Goal: Transaction & Acquisition: Book appointment/travel/reservation

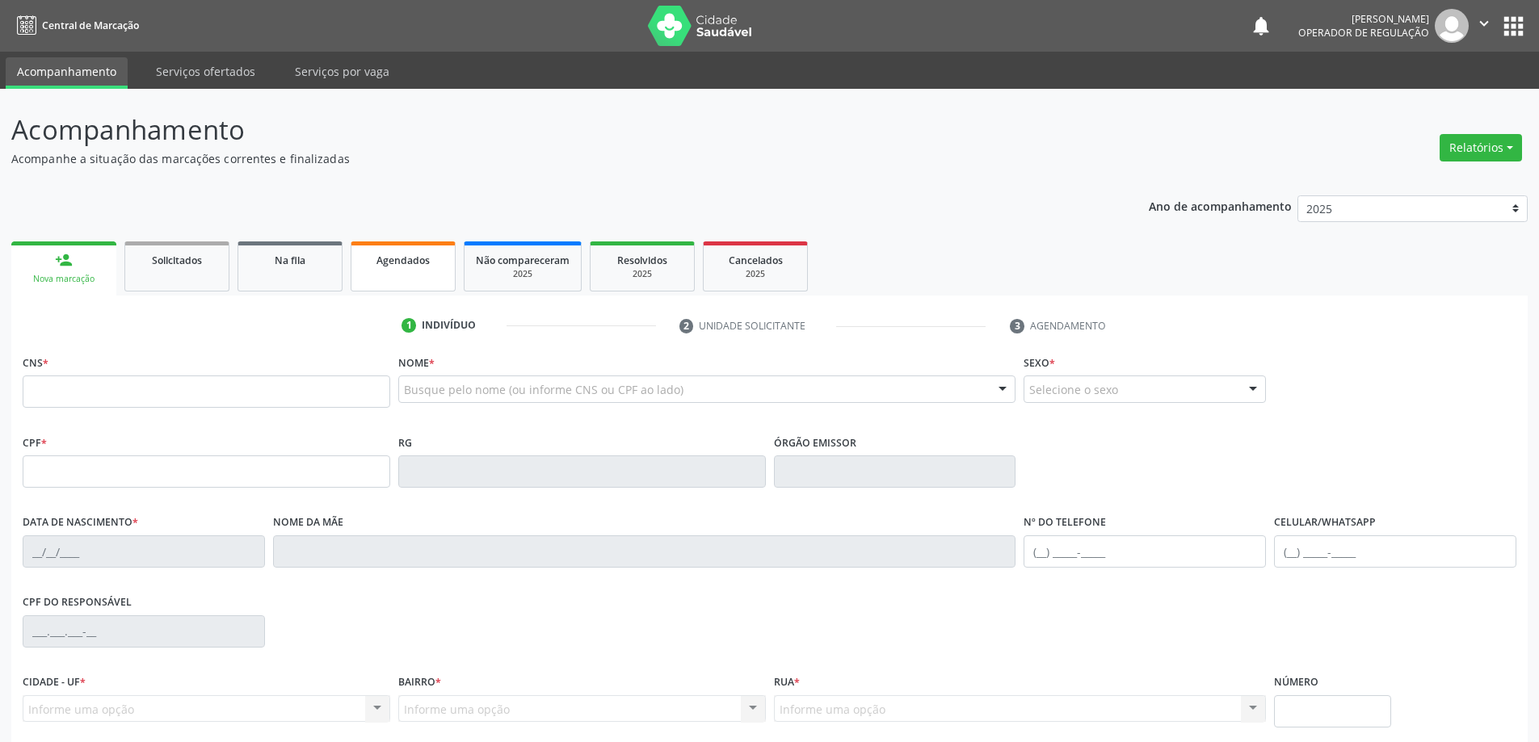
click at [401, 258] on span "Agendados" at bounding box center [402, 261] width 53 height 14
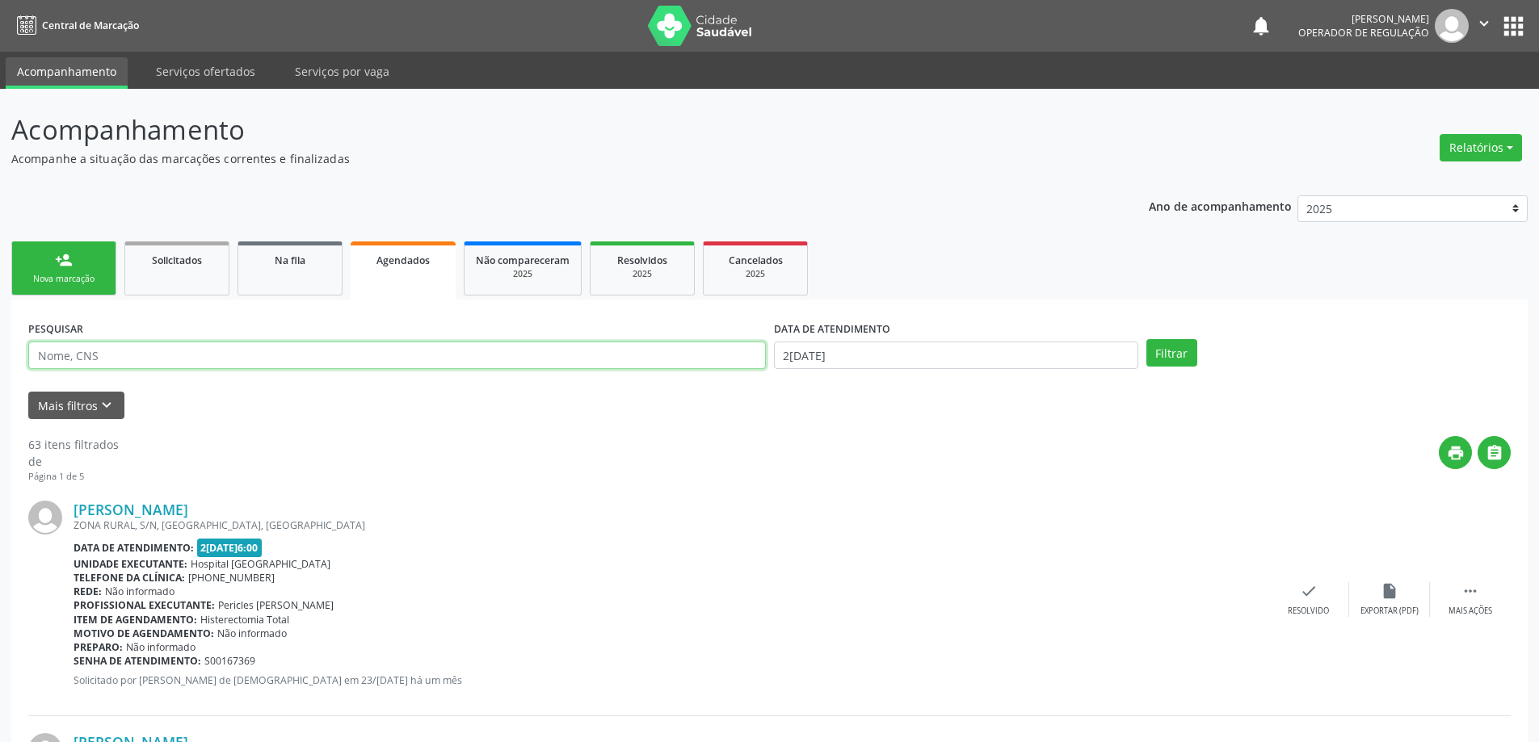
click at [126, 364] on input "text" at bounding box center [396, 355] width 737 height 27
type input "rosilene"
click at [809, 347] on input "2[DATE]" at bounding box center [956, 355] width 364 height 27
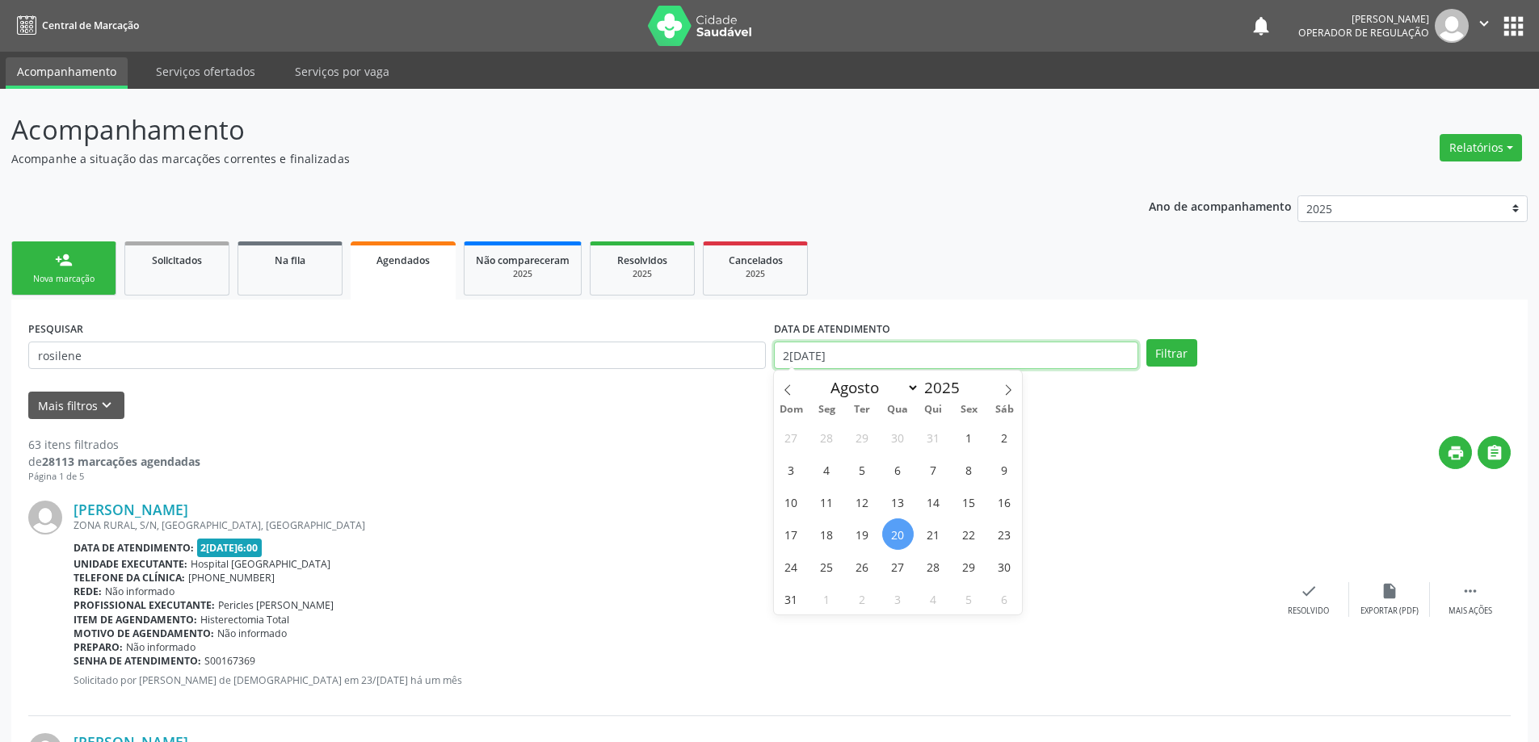
click at [809, 347] on input "2[DATE]" at bounding box center [956, 355] width 364 height 27
click at [143, 351] on input "rosilene" at bounding box center [396, 355] width 737 height 27
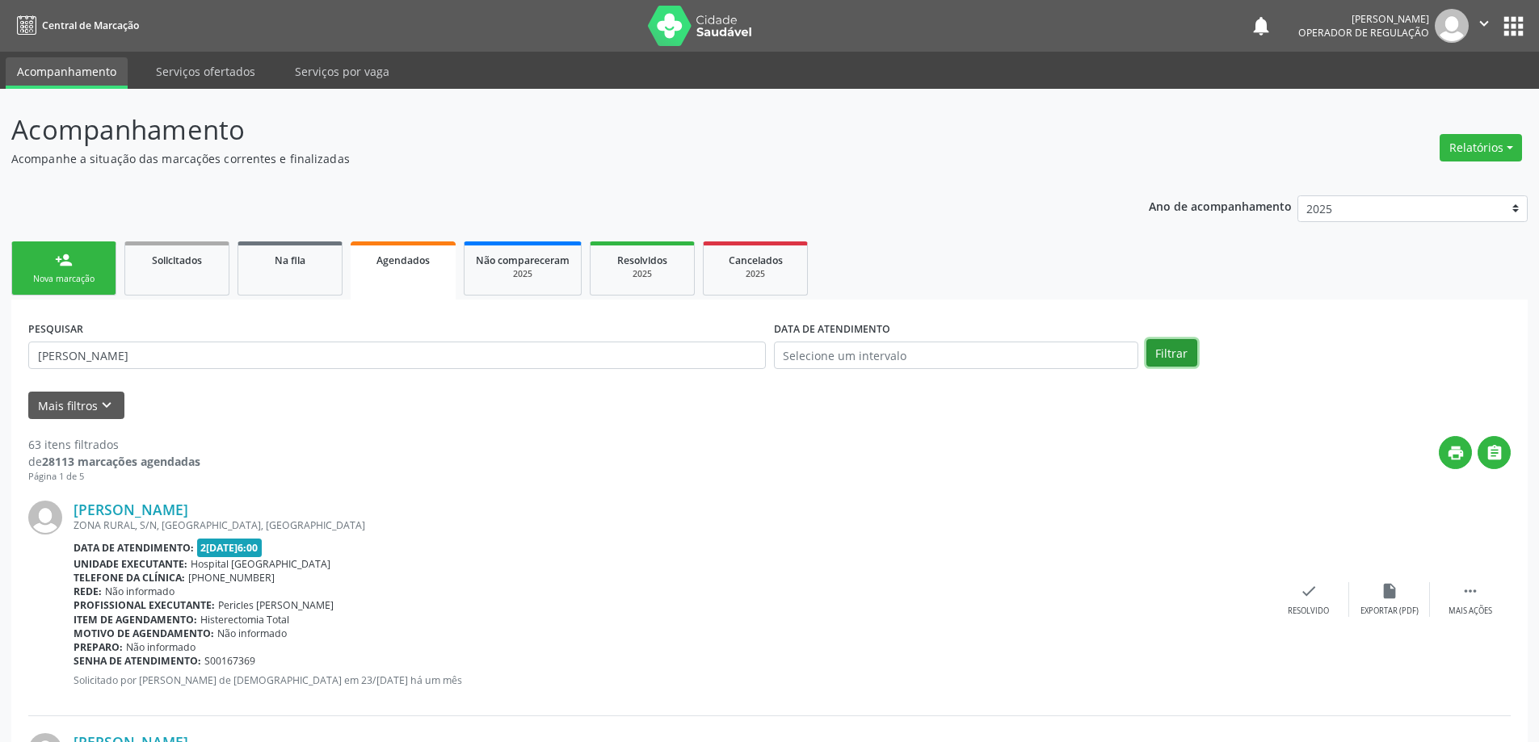
click at [1181, 358] on button "Filtrar" at bounding box center [1171, 352] width 51 height 27
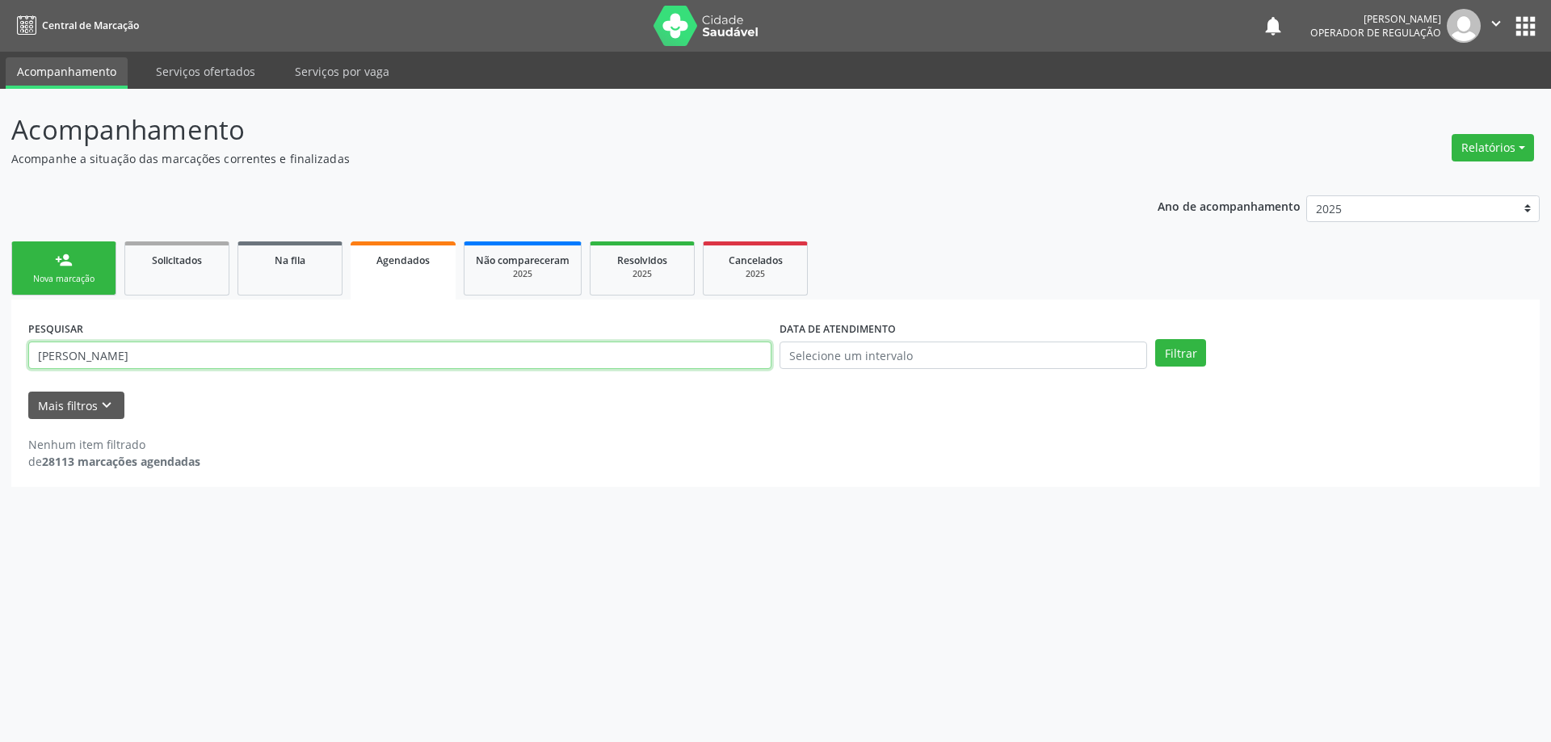
click at [78, 357] on input "[PERSON_NAME]" at bounding box center [399, 355] width 743 height 27
drag, startPoint x: 78, startPoint y: 357, endPoint x: 27, endPoint y: 352, distance: 51.9
click at [34, 356] on input "[PERSON_NAME]" at bounding box center [399, 355] width 743 height 27
type input "ursulina"
click at [1192, 354] on button "Filtrar" at bounding box center [1180, 352] width 51 height 27
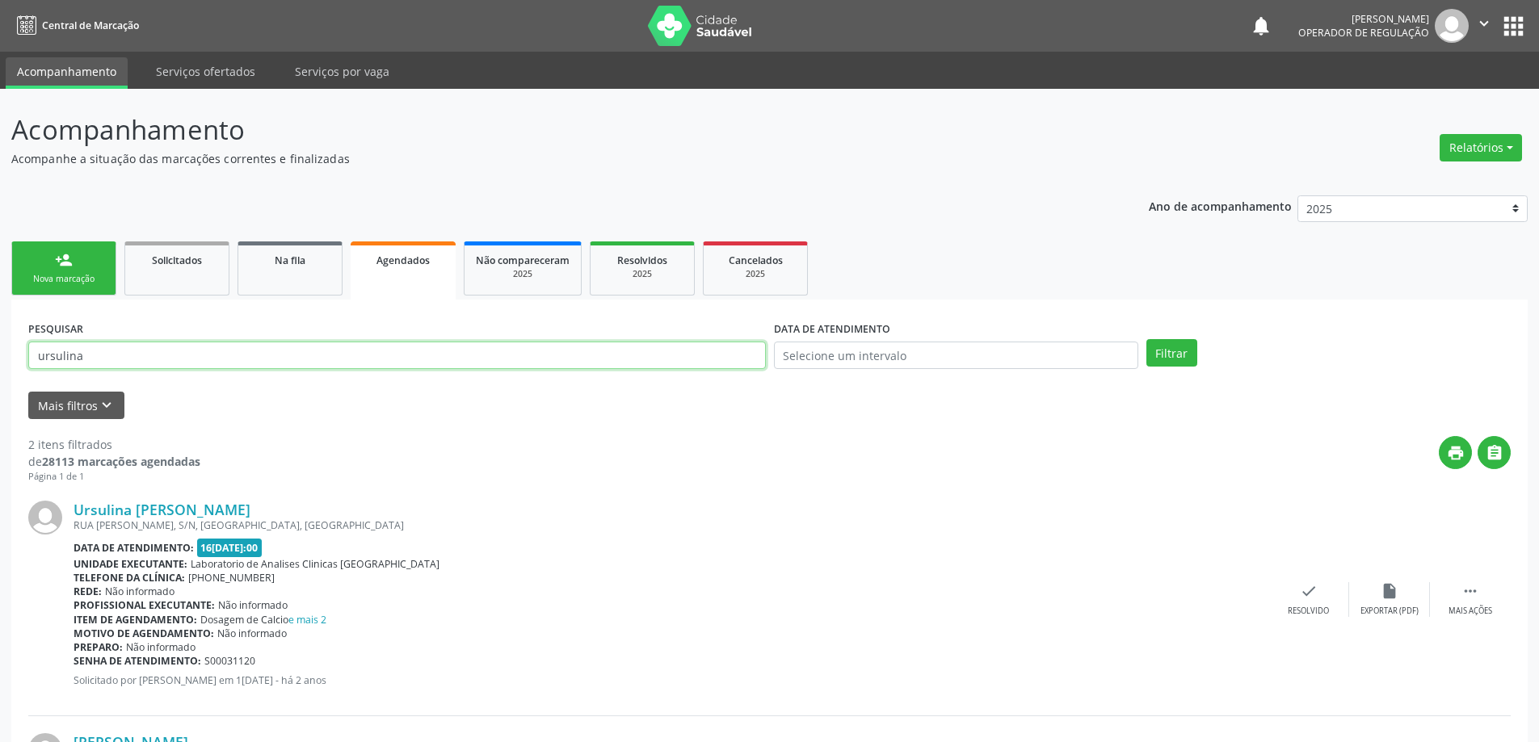
click at [90, 357] on input "ursulina" at bounding box center [396, 355] width 737 height 27
click at [68, 263] on div "person_add" at bounding box center [64, 260] width 18 height 18
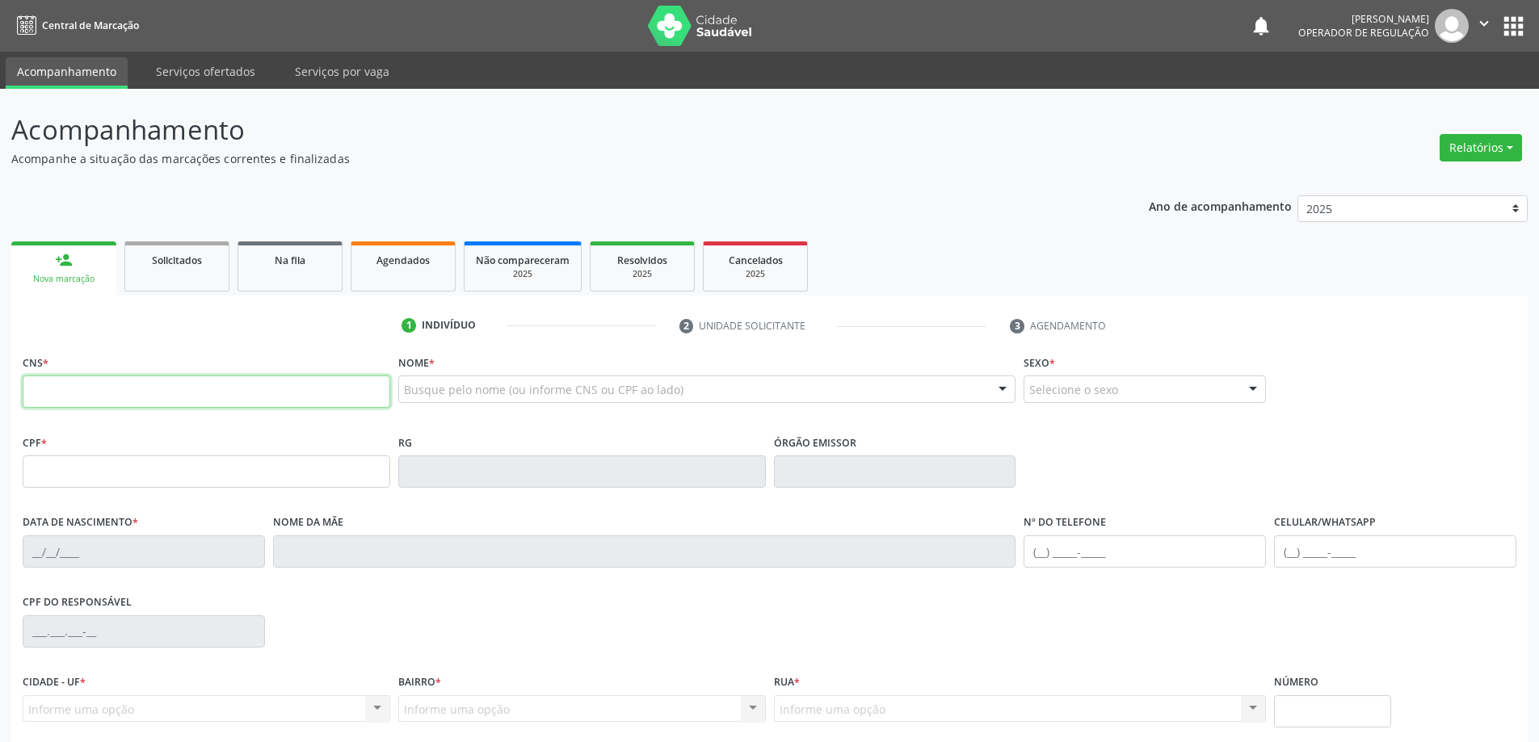
click at [93, 393] on input "text" at bounding box center [207, 392] width 368 height 32
type input "702 0028 1669 9383"
type input "001.582.615-50"
type input "[DATE]"
type input "[PERSON_NAME]"
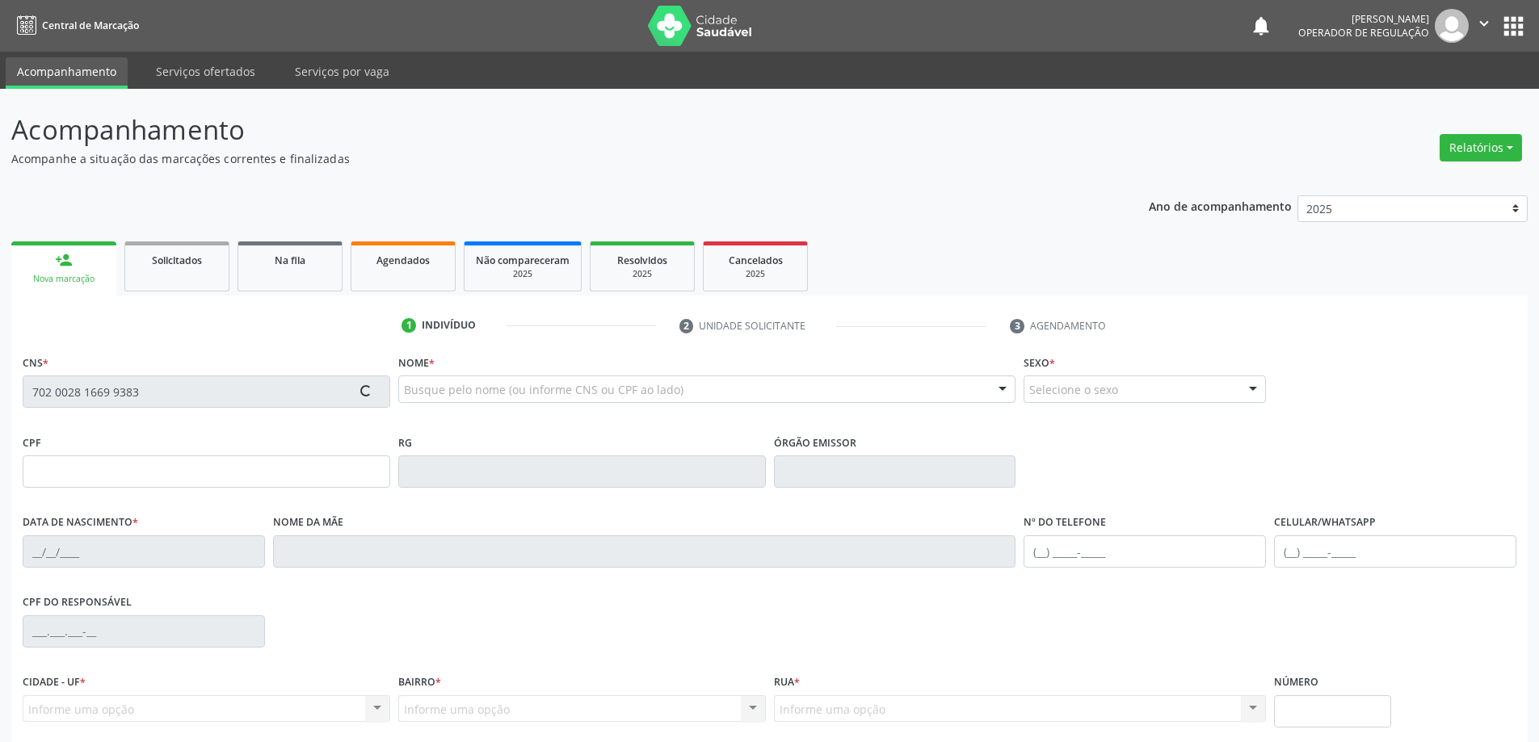
type input "[PHONE_NUMBER]"
type input "87"
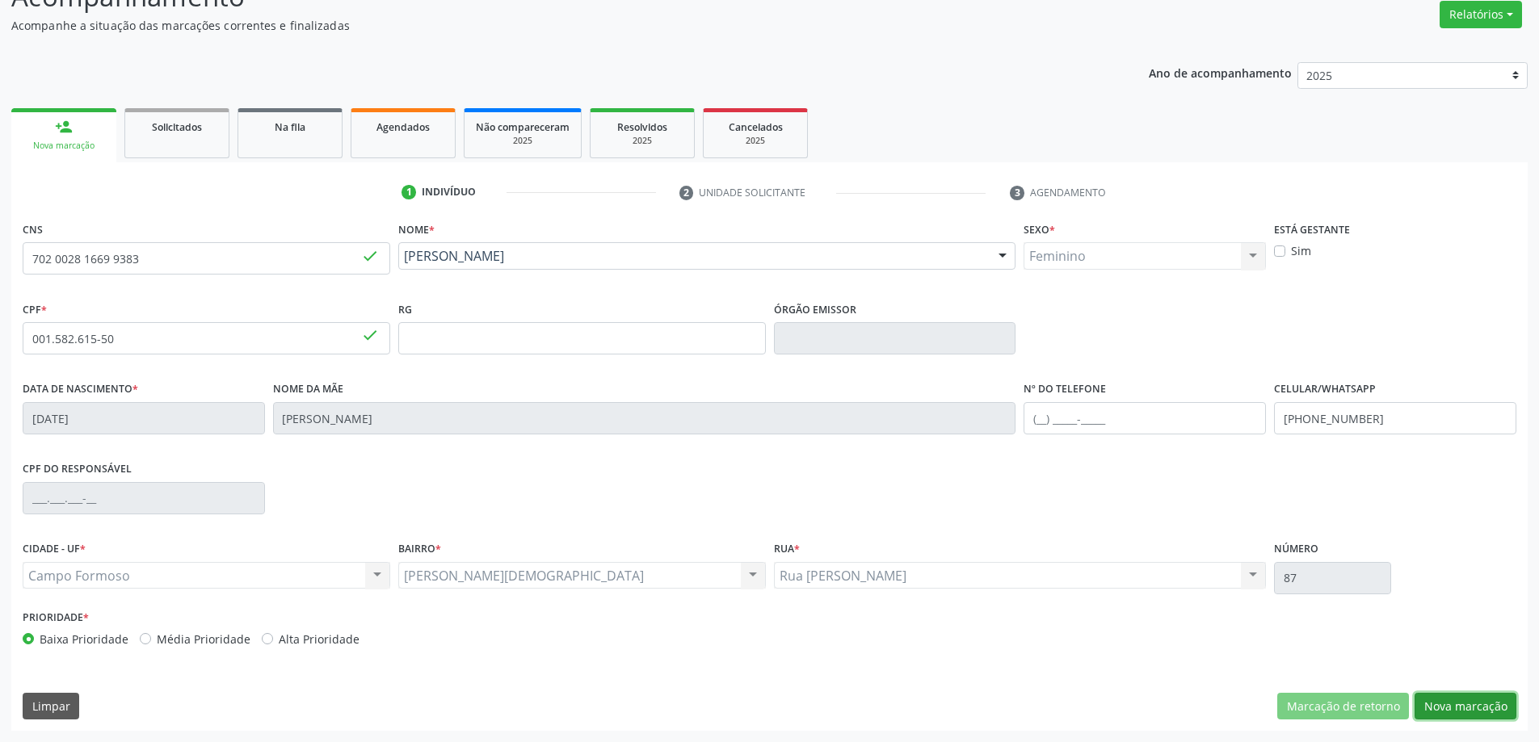
click at [1464, 713] on button "Nova marcação" at bounding box center [1465, 706] width 102 height 27
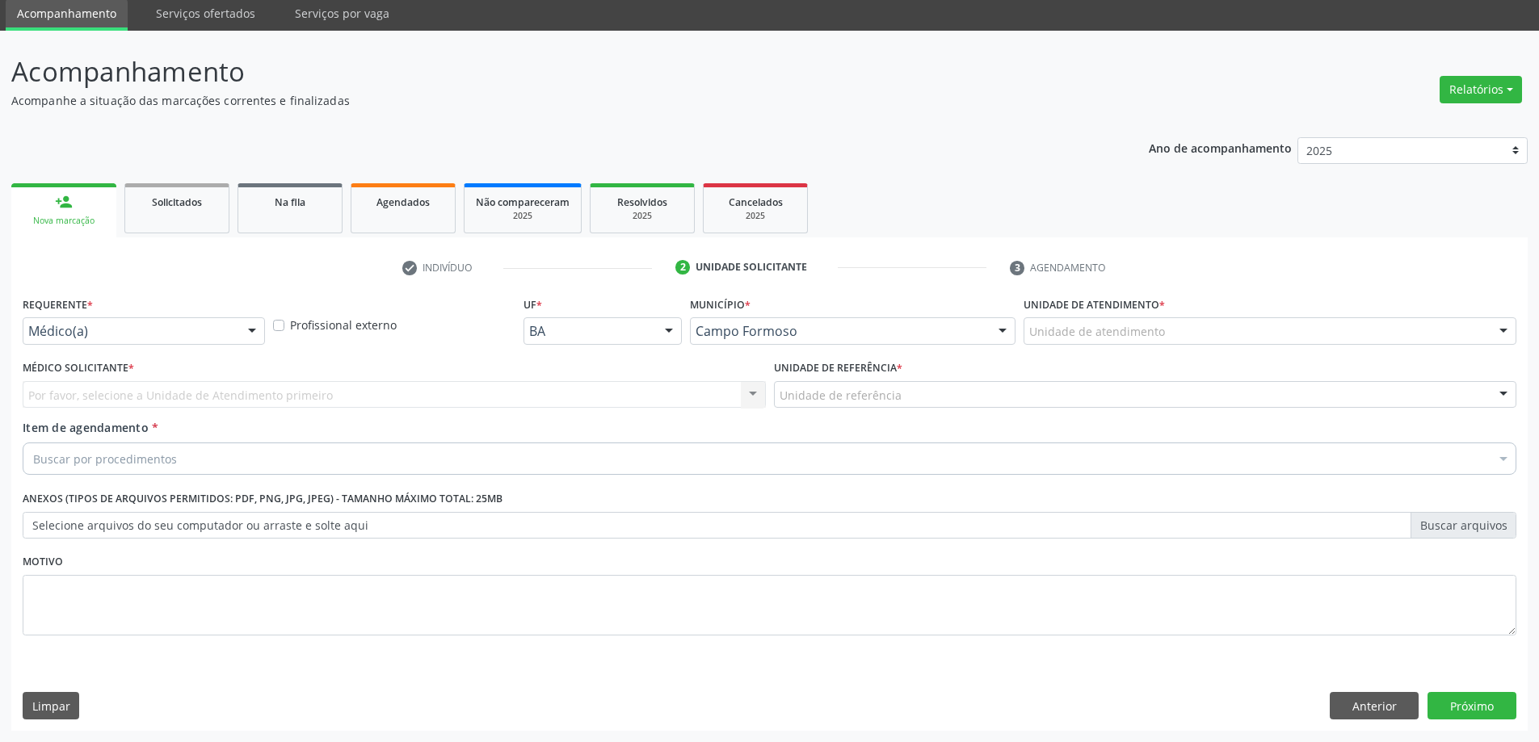
scroll to position [58, 0]
click at [422, 204] on span "Agendados" at bounding box center [402, 202] width 53 height 14
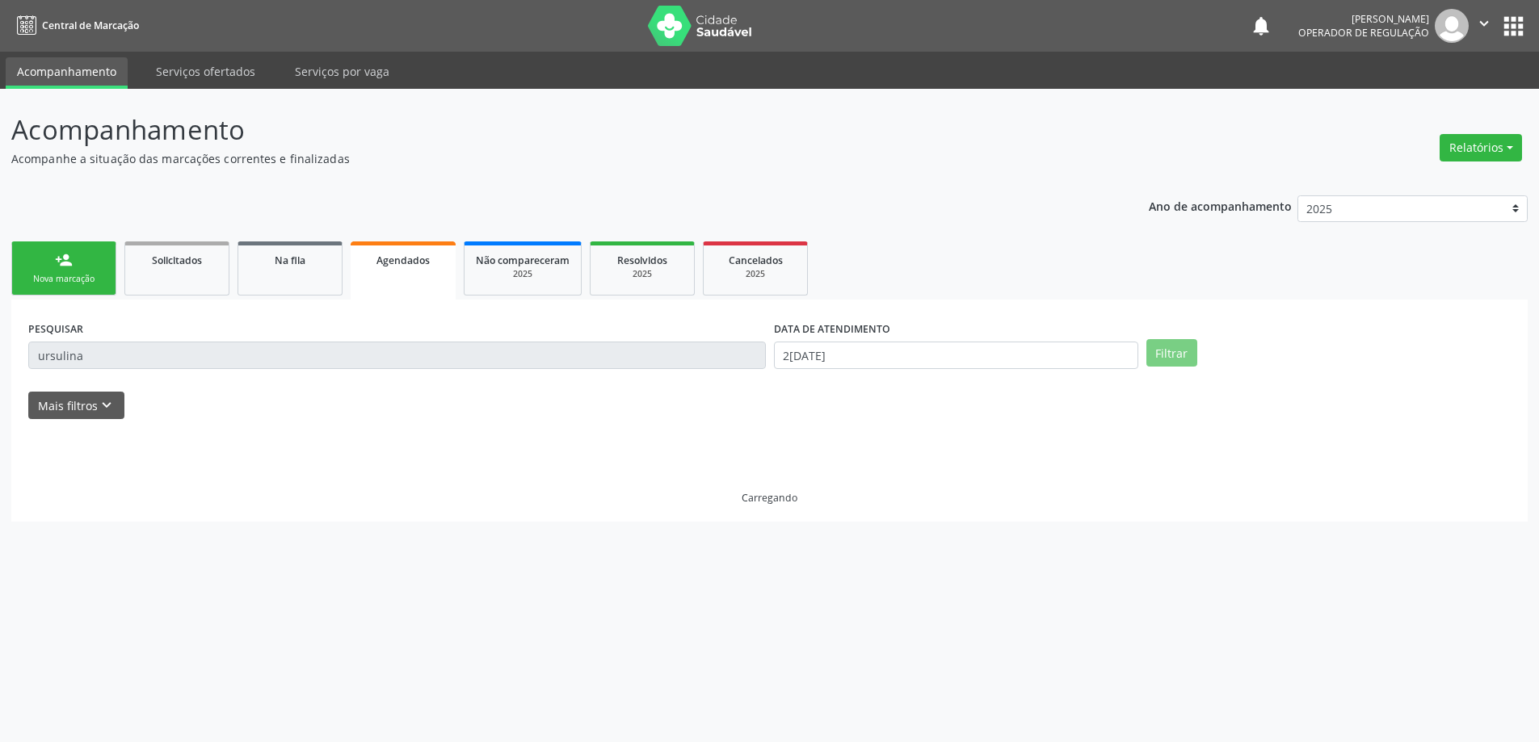
scroll to position [0, 0]
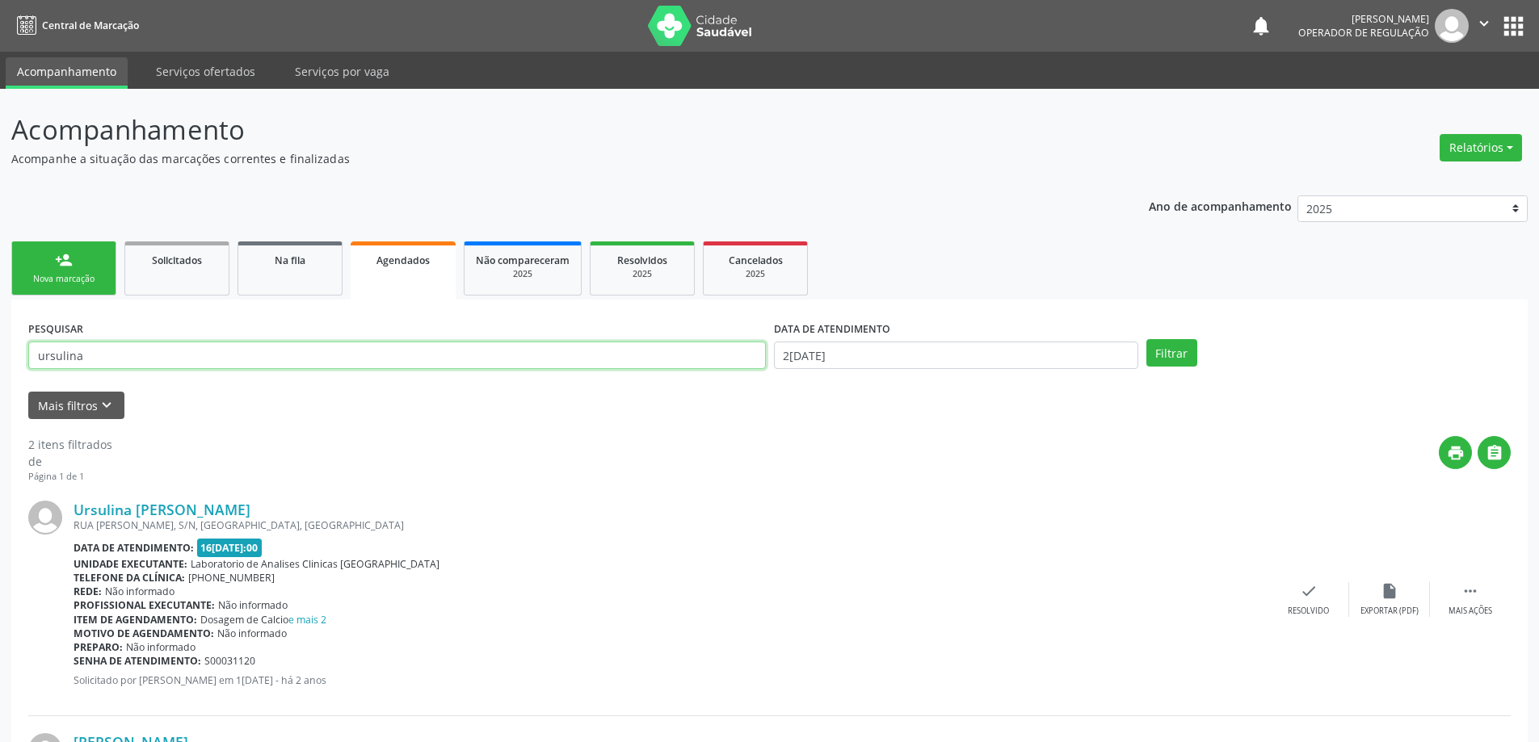
click at [77, 353] on input "ursulina" at bounding box center [396, 355] width 737 height 27
type input "[PERSON_NAME]"
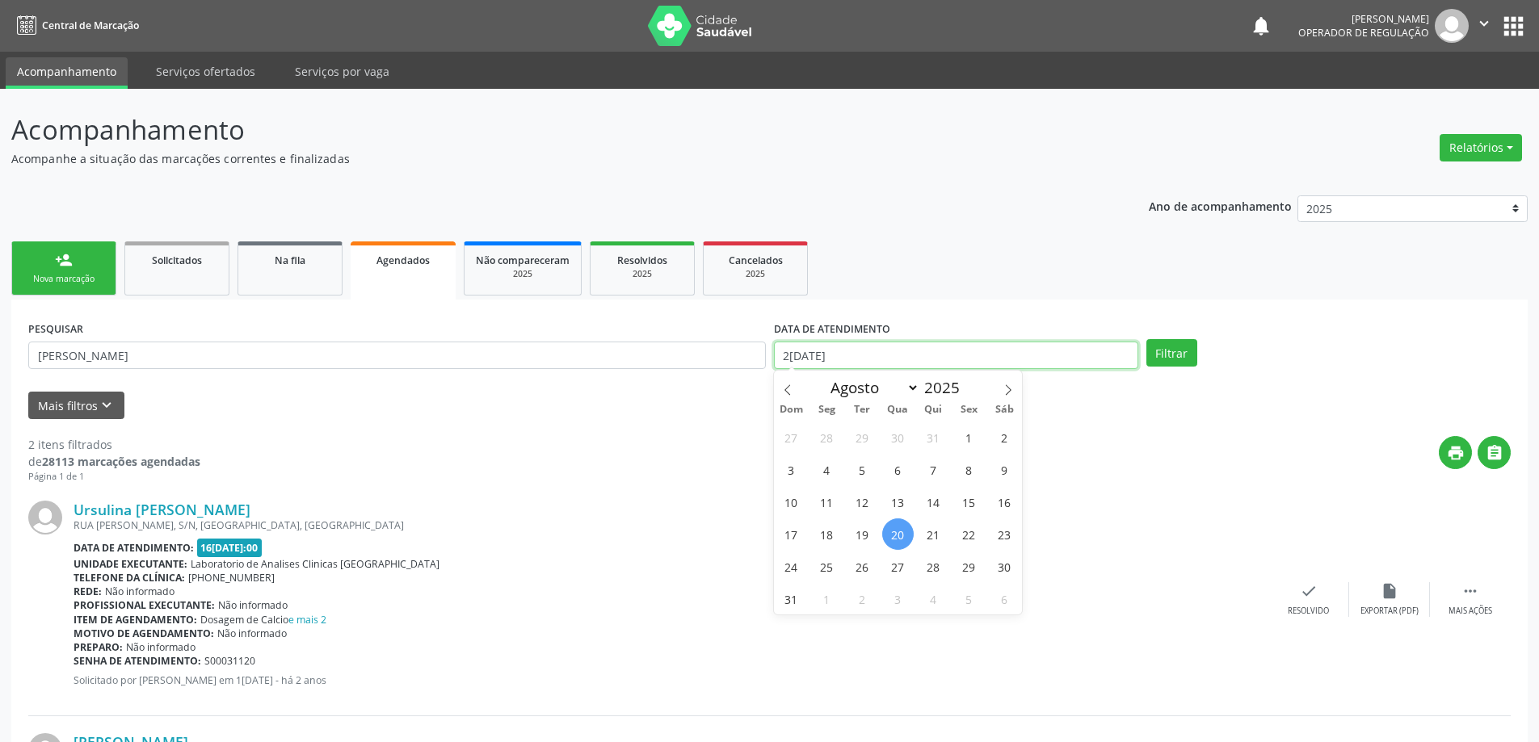
click at [807, 347] on input "2[DATE]" at bounding box center [956, 355] width 364 height 27
click at [1191, 359] on button "Filtrar" at bounding box center [1171, 352] width 51 height 27
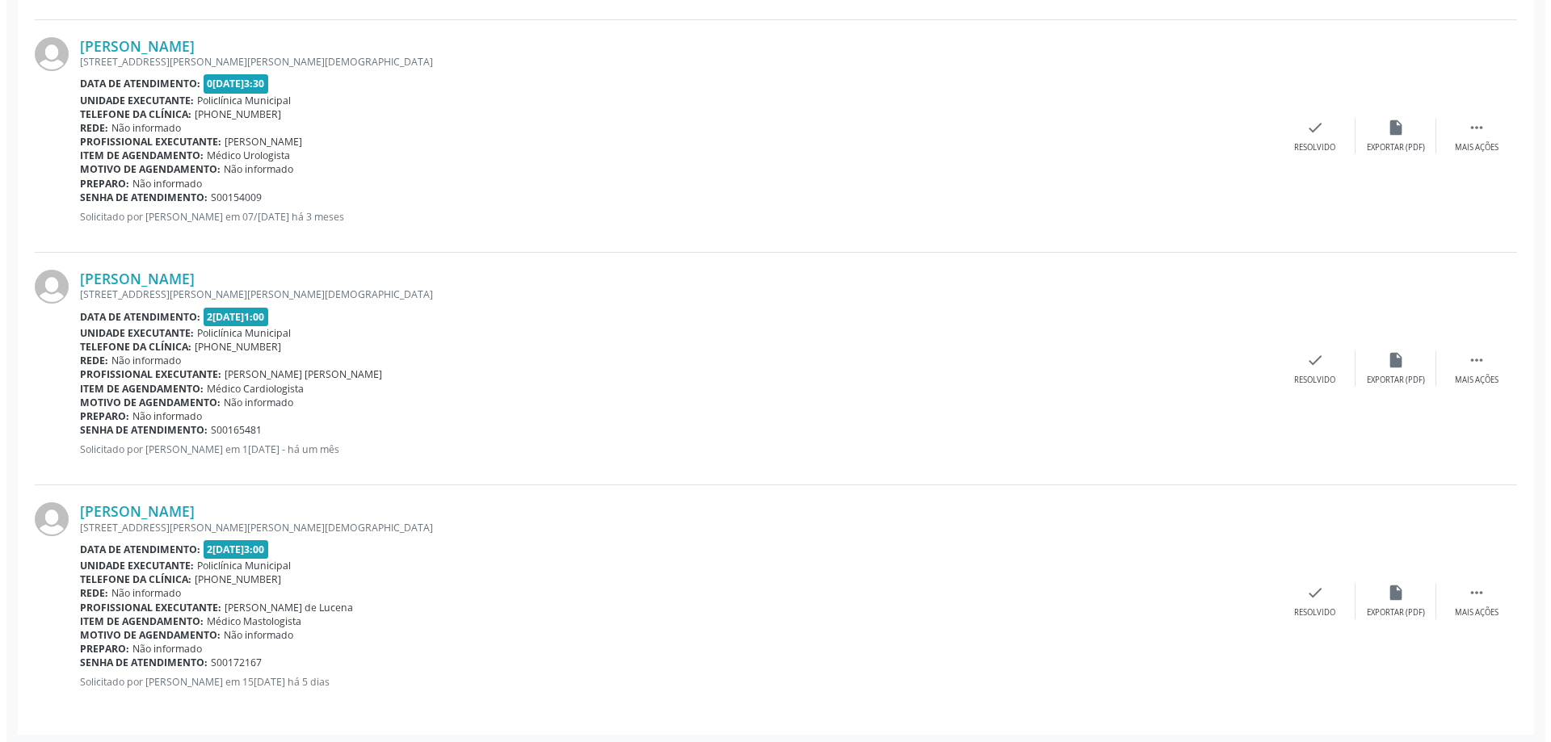
scroll to position [1166, 0]
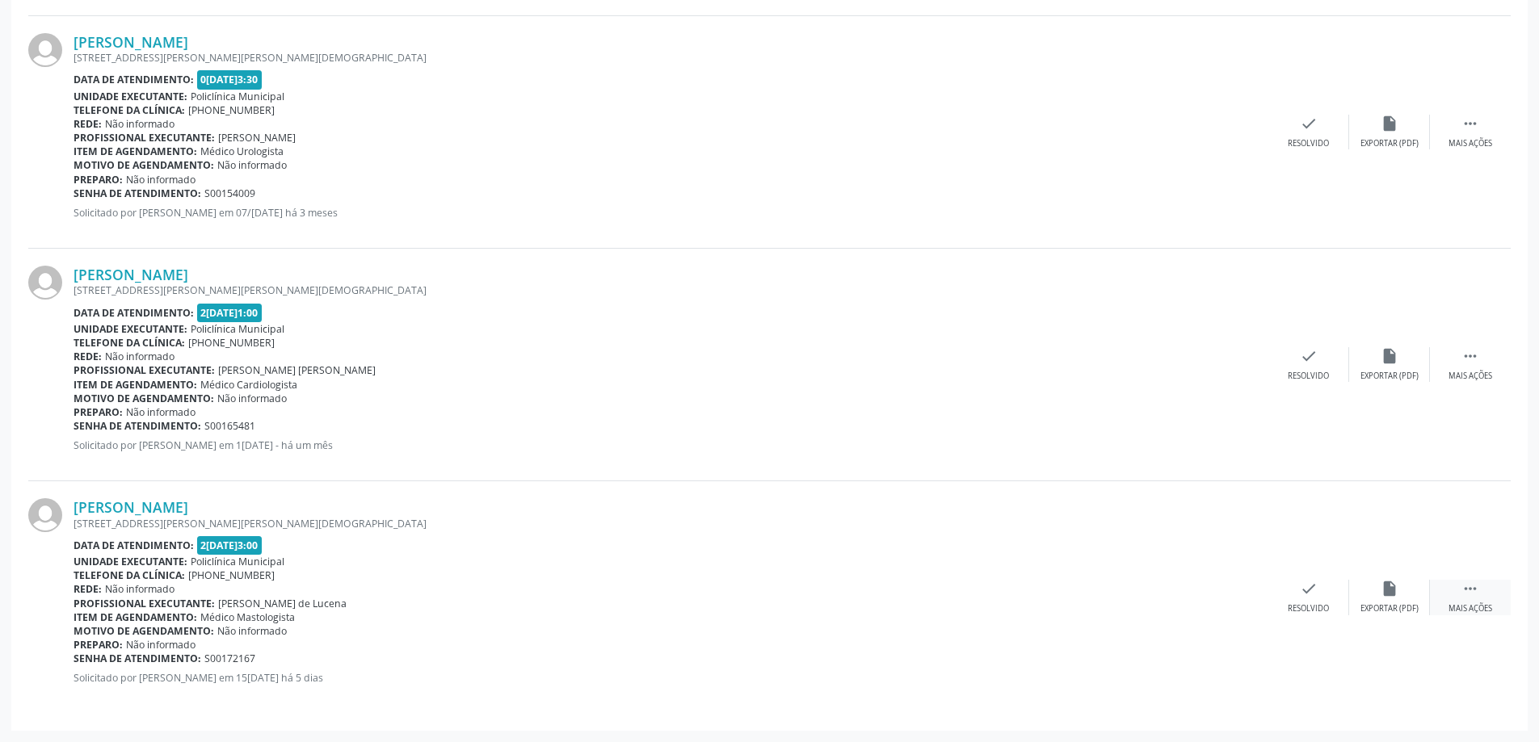
click at [1465, 599] on div " Mais ações" at bounding box center [1470, 597] width 81 height 35
click at [1231, 596] on icon "cancel" at bounding box center [1228, 589] width 18 height 18
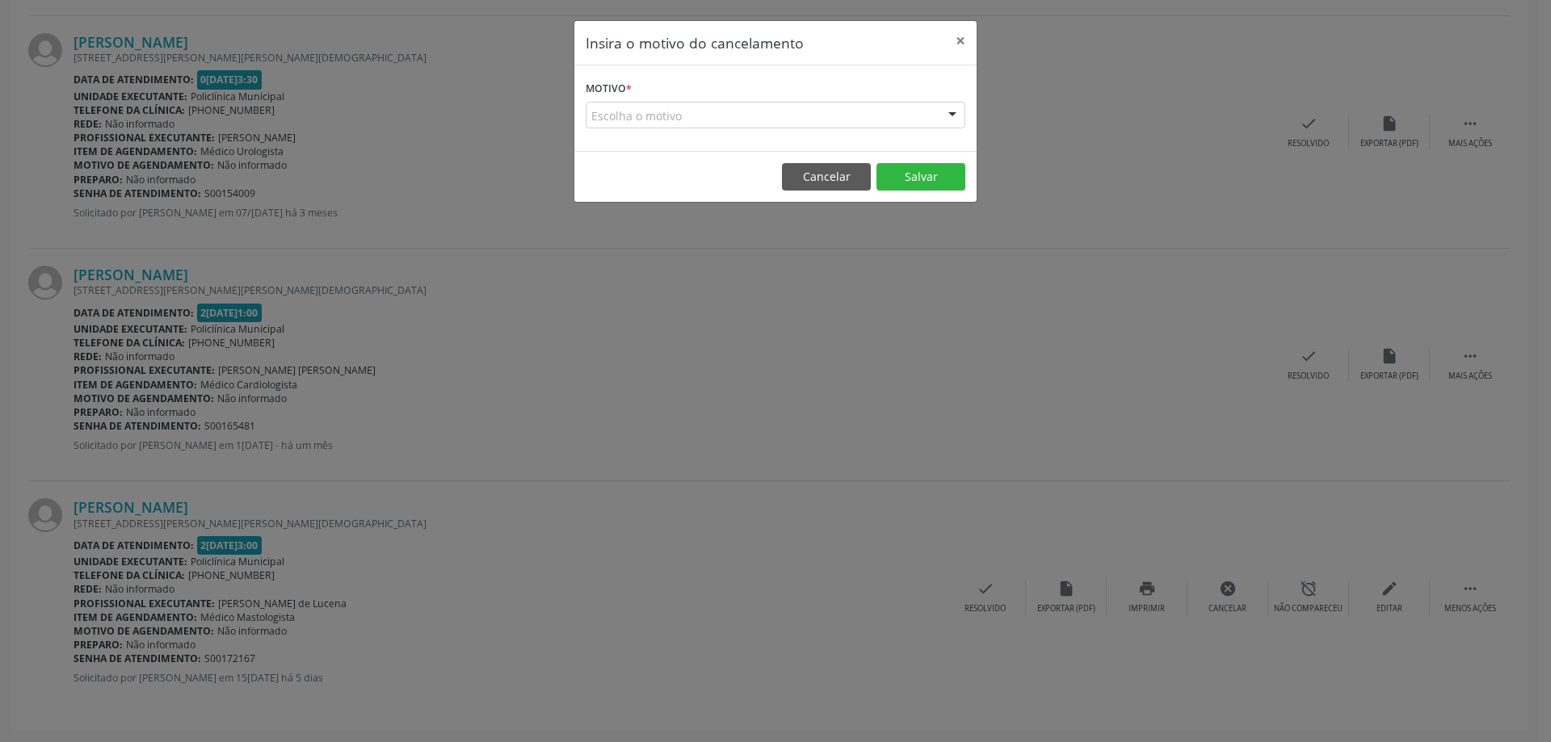
click at [813, 120] on div "Escolha o motivo" at bounding box center [776, 115] width 380 height 27
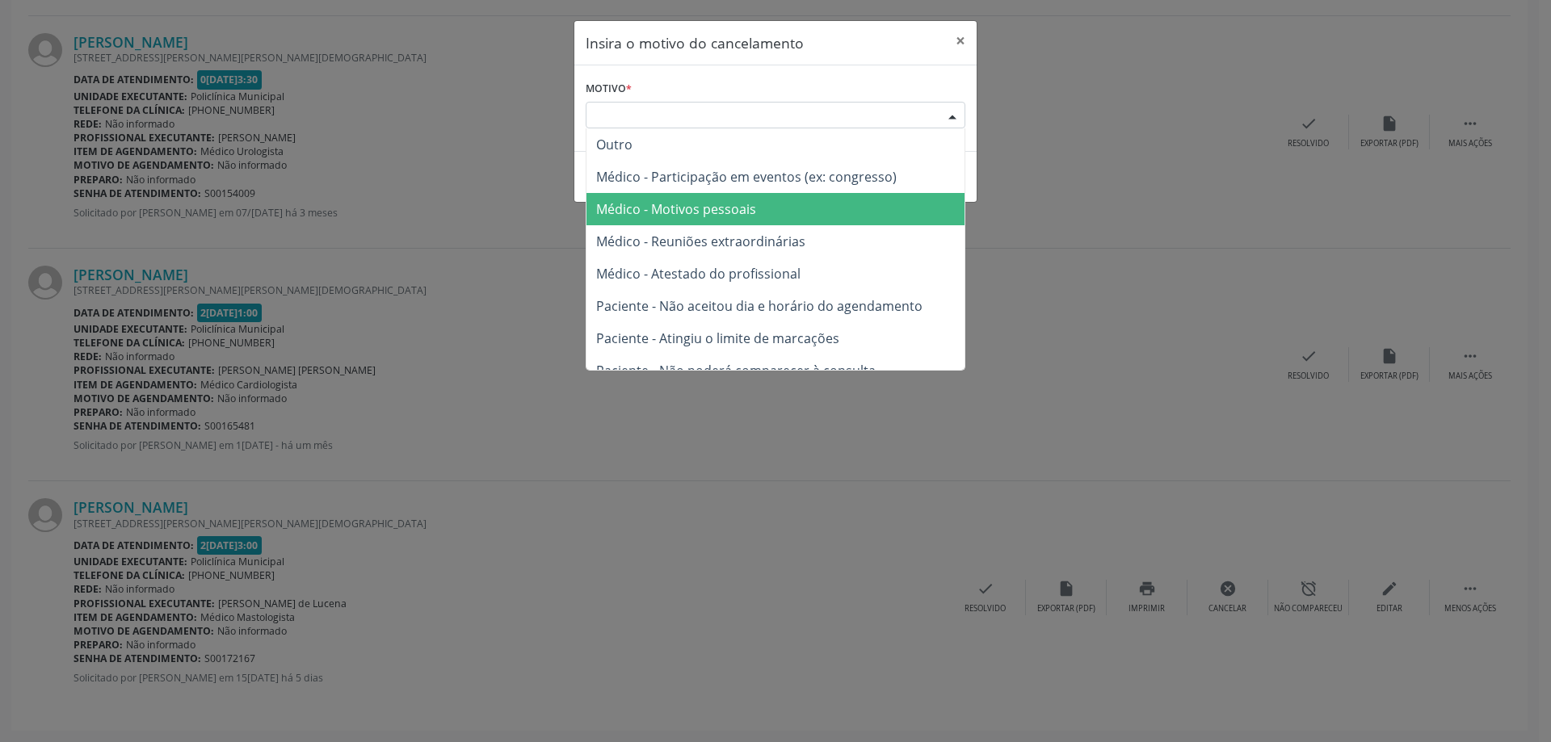
click at [660, 208] on span "Médico - Motivos pessoais" at bounding box center [676, 209] width 160 height 18
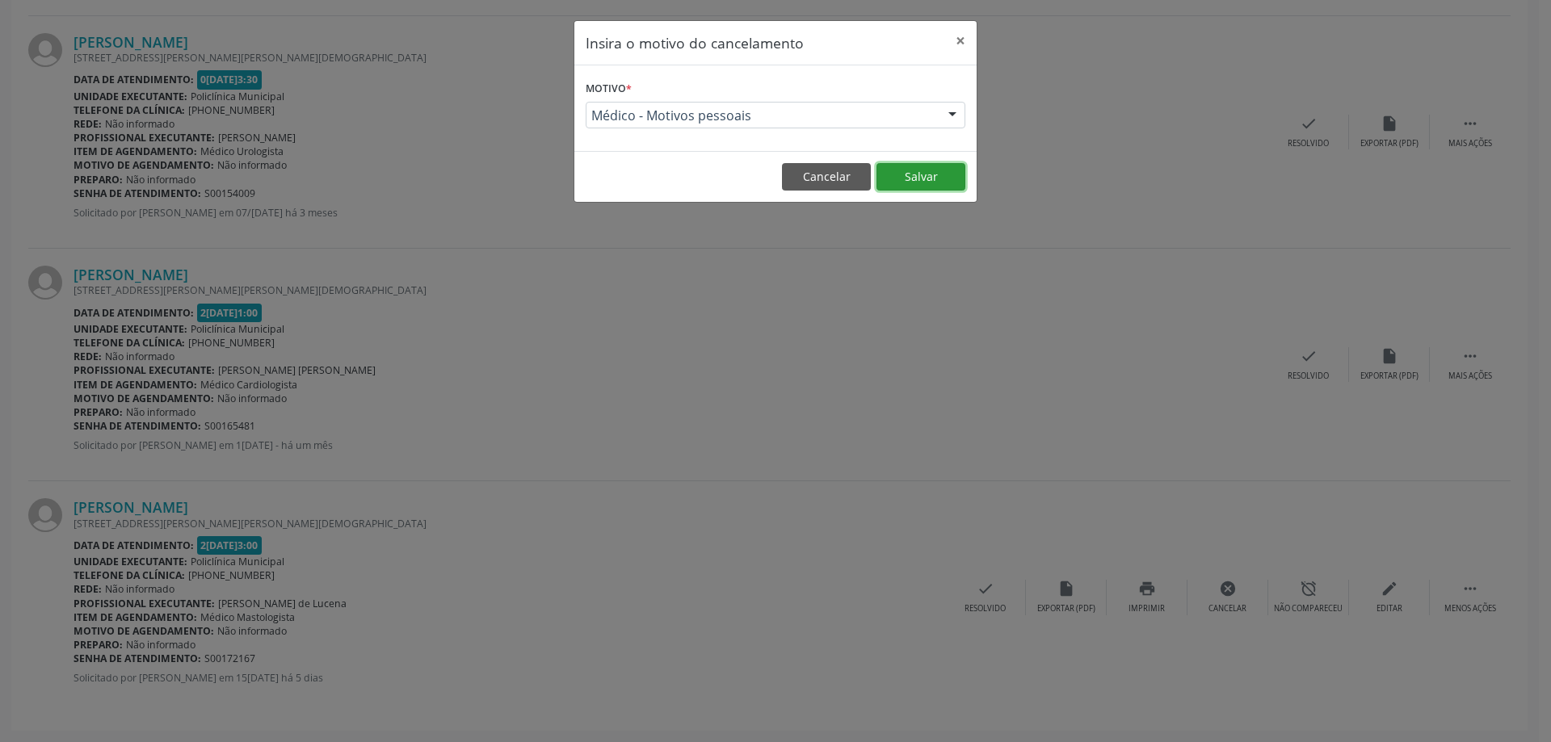
click at [937, 178] on button "Salvar" at bounding box center [920, 176] width 89 height 27
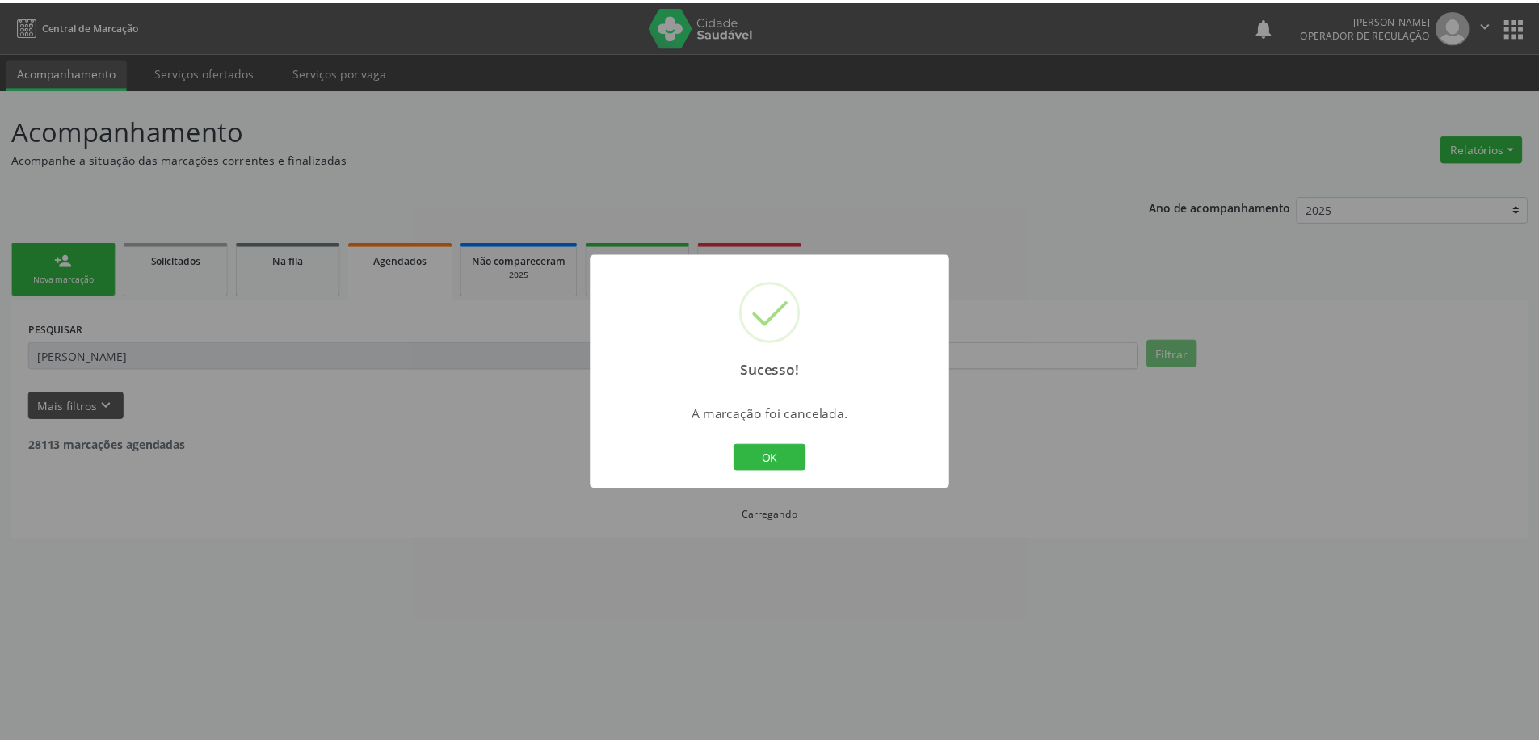
scroll to position [0, 0]
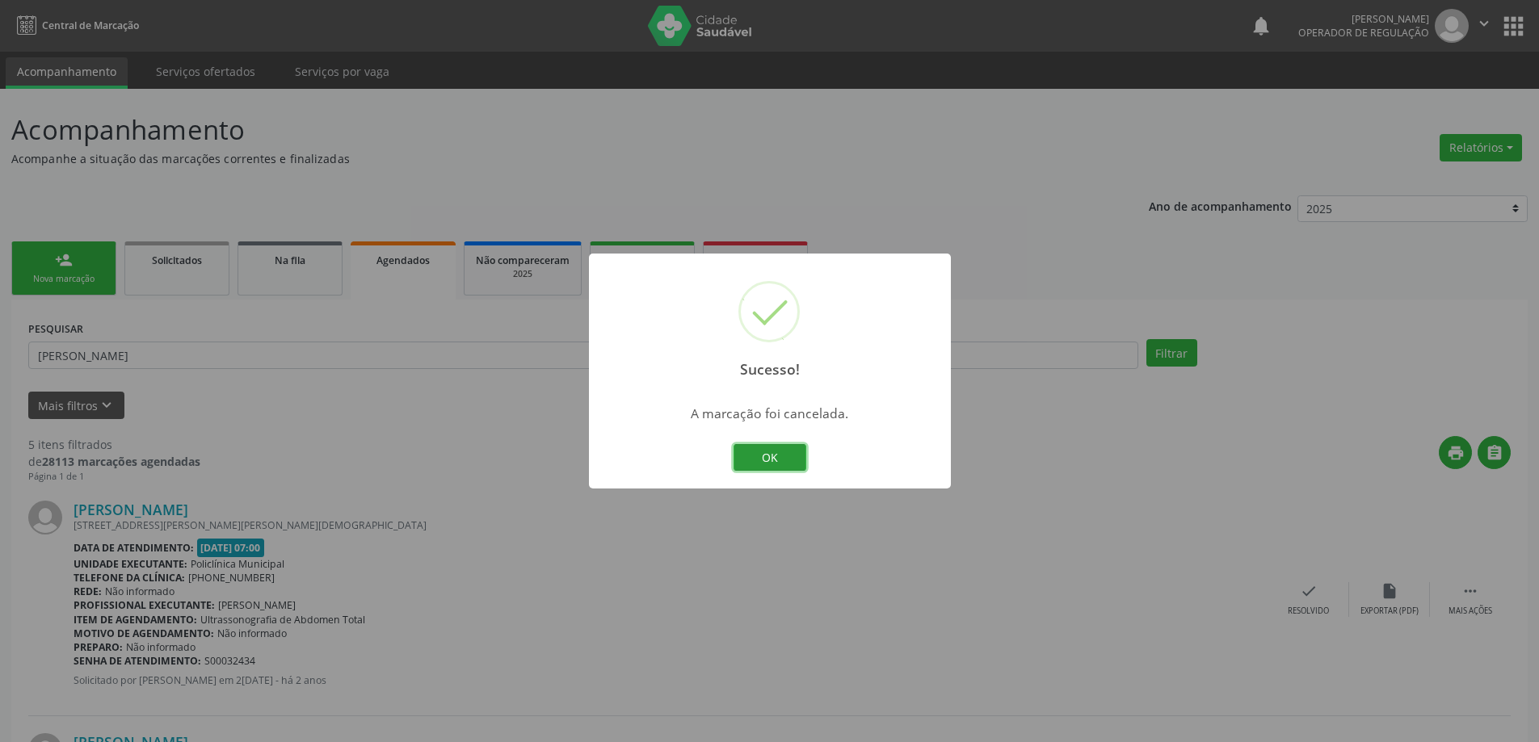
drag, startPoint x: 773, startPoint y: 464, endPoint x: 288, endPoint y: 349, distance: 499.0
click at [758, 457] on button "OK" at bounding box center [769, 457] width 73 height 27
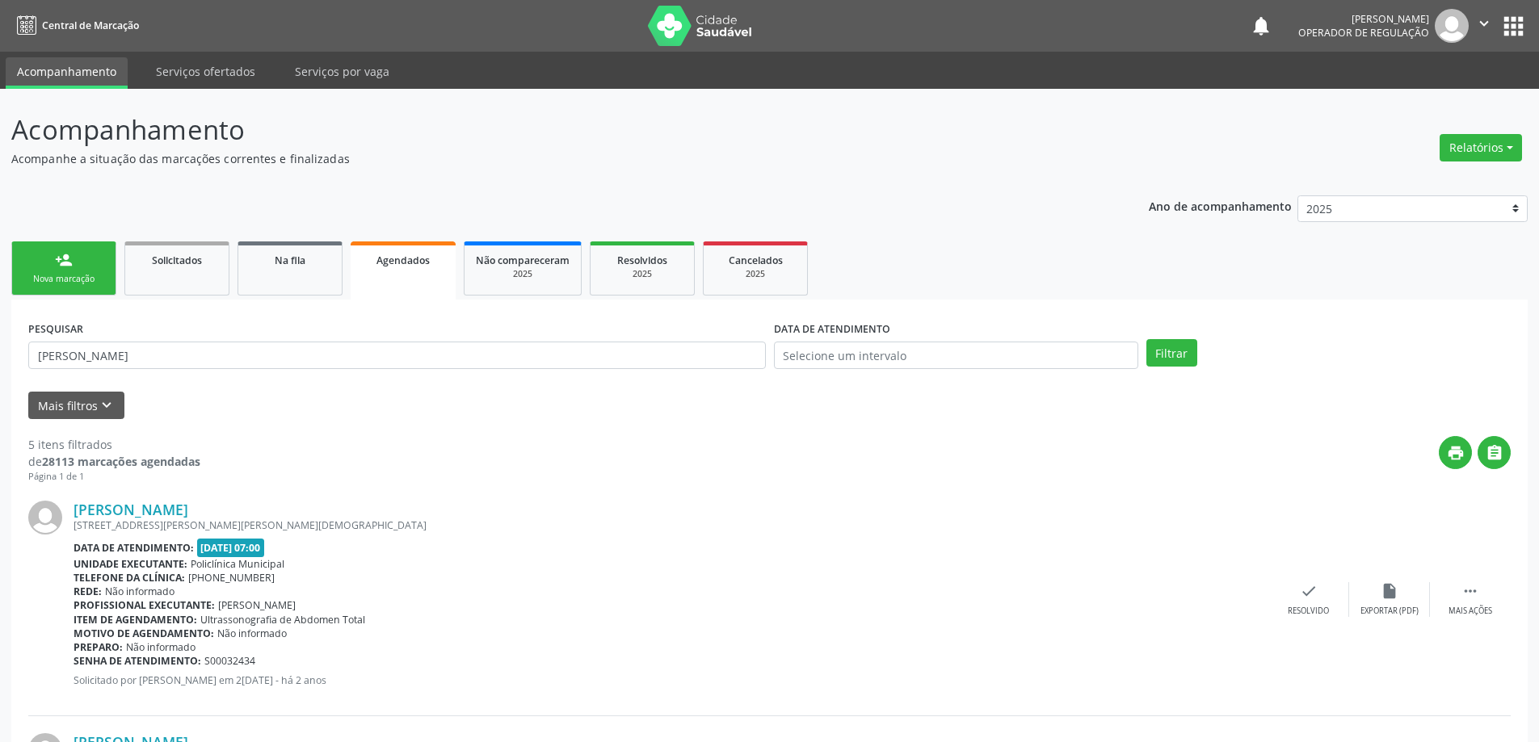
click at [47, 266] on link "person_add Nova marcação" at bounding box center [63, 269] width 105 height 54
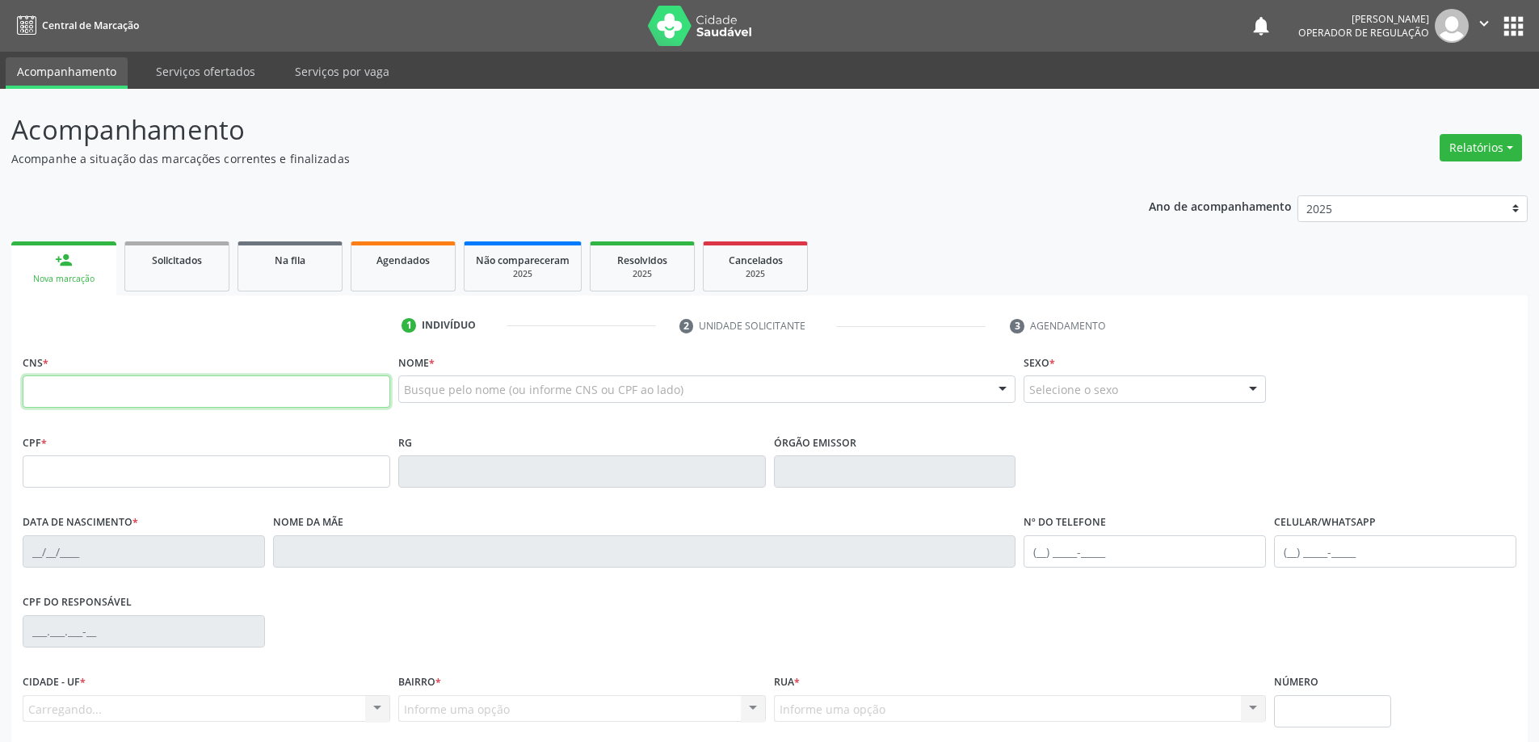
click at [86, 390] on input "text" at bounding box center [207, 392] width 368 height 32
type input "702 0028 1669 9383"
type input "001.582.615-50"
type input "[DATE]"
type input "[PERSON_NAME]"
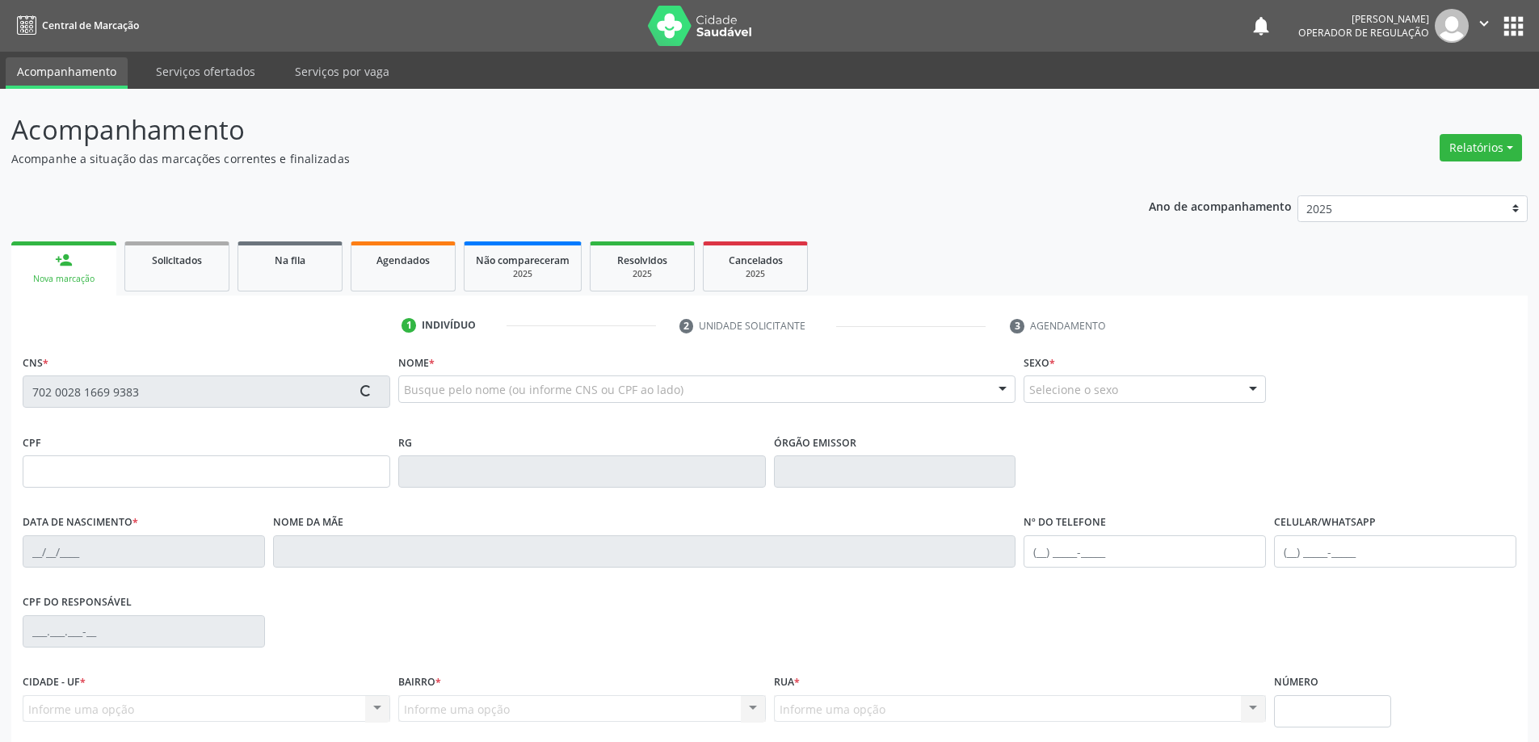
type input "[PHONE_NUMBER]"
type input "87"
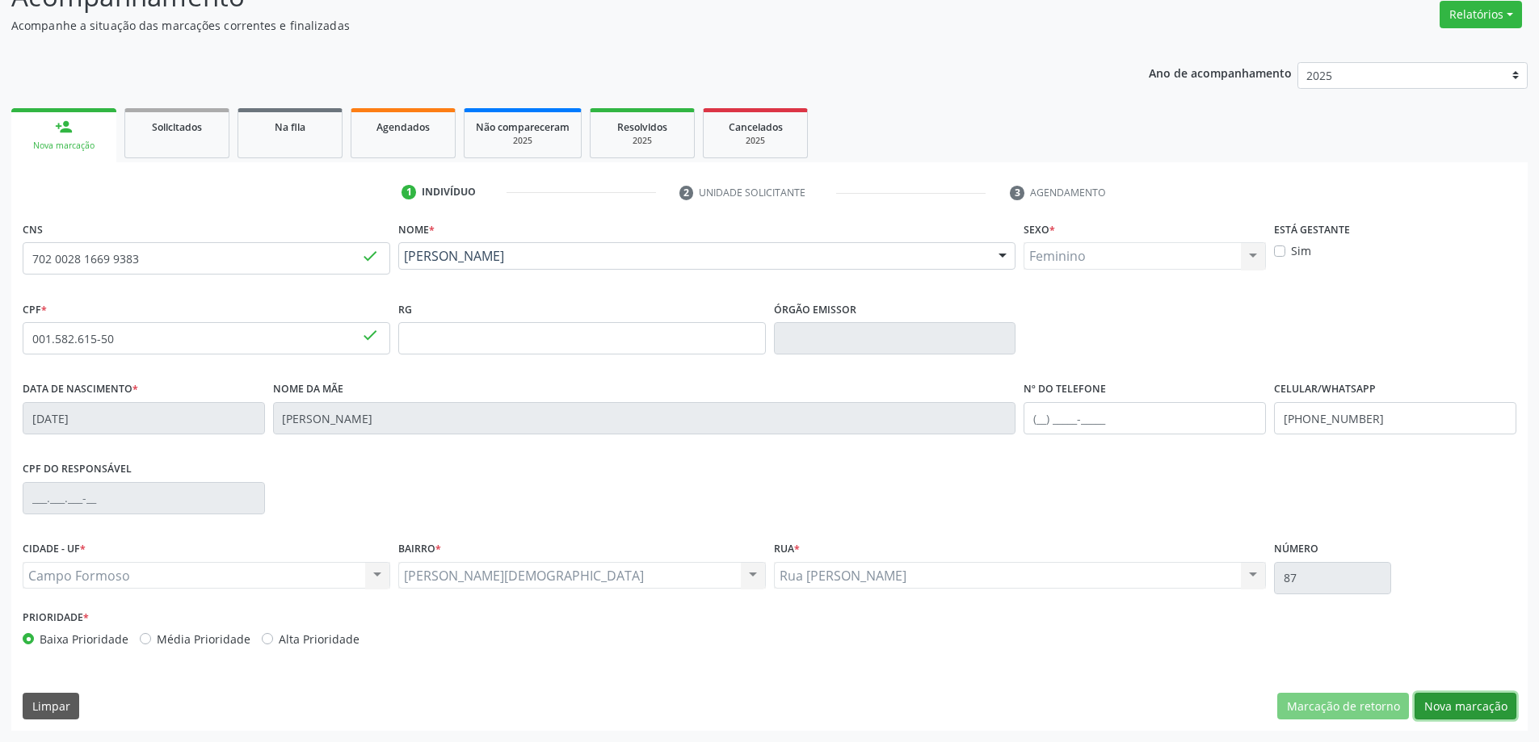
click at [1476, 713] on button "Nova marcação" at bounding box center [1465, 706] width 102 height 27
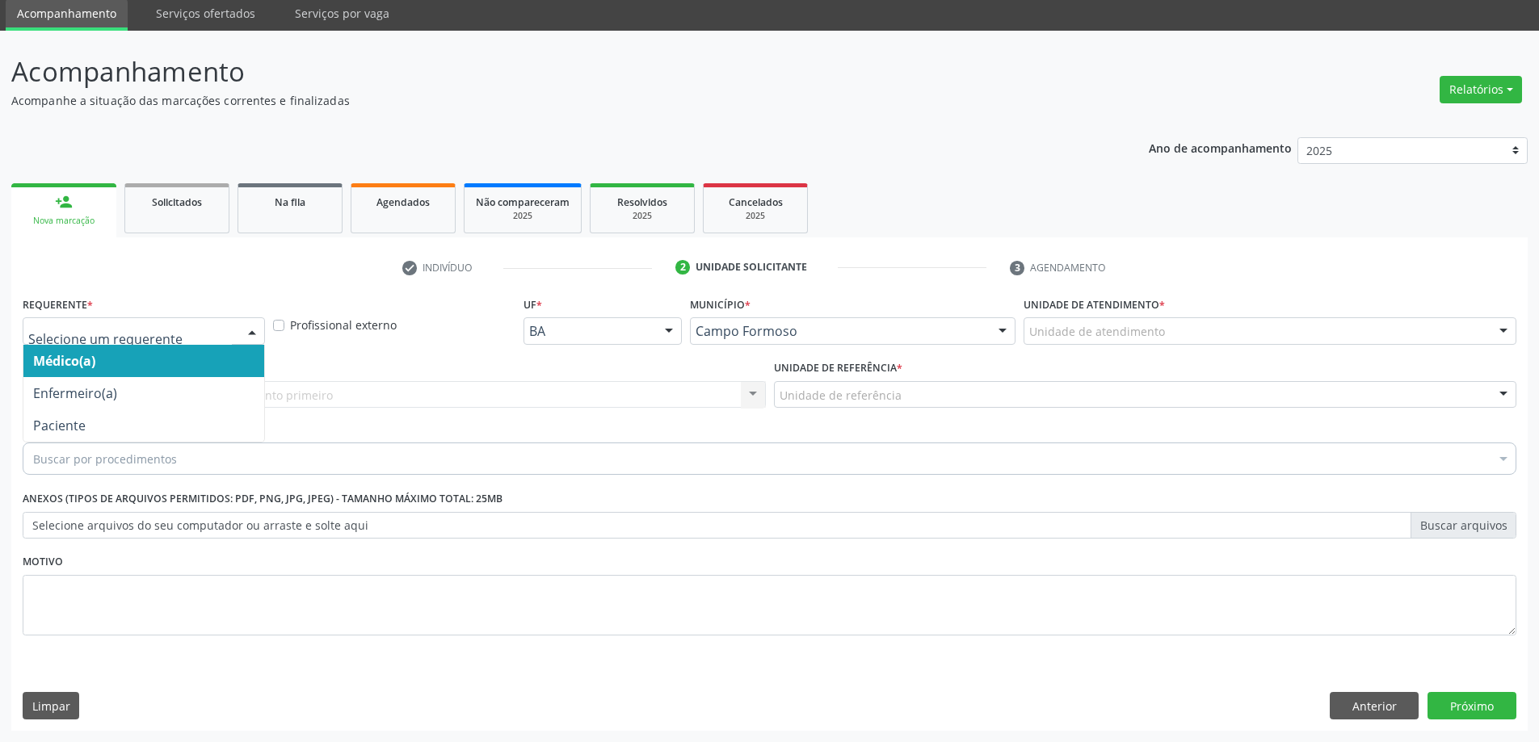
click at [249, 331] on div at bounding box center [252, 331] width 24 height 27
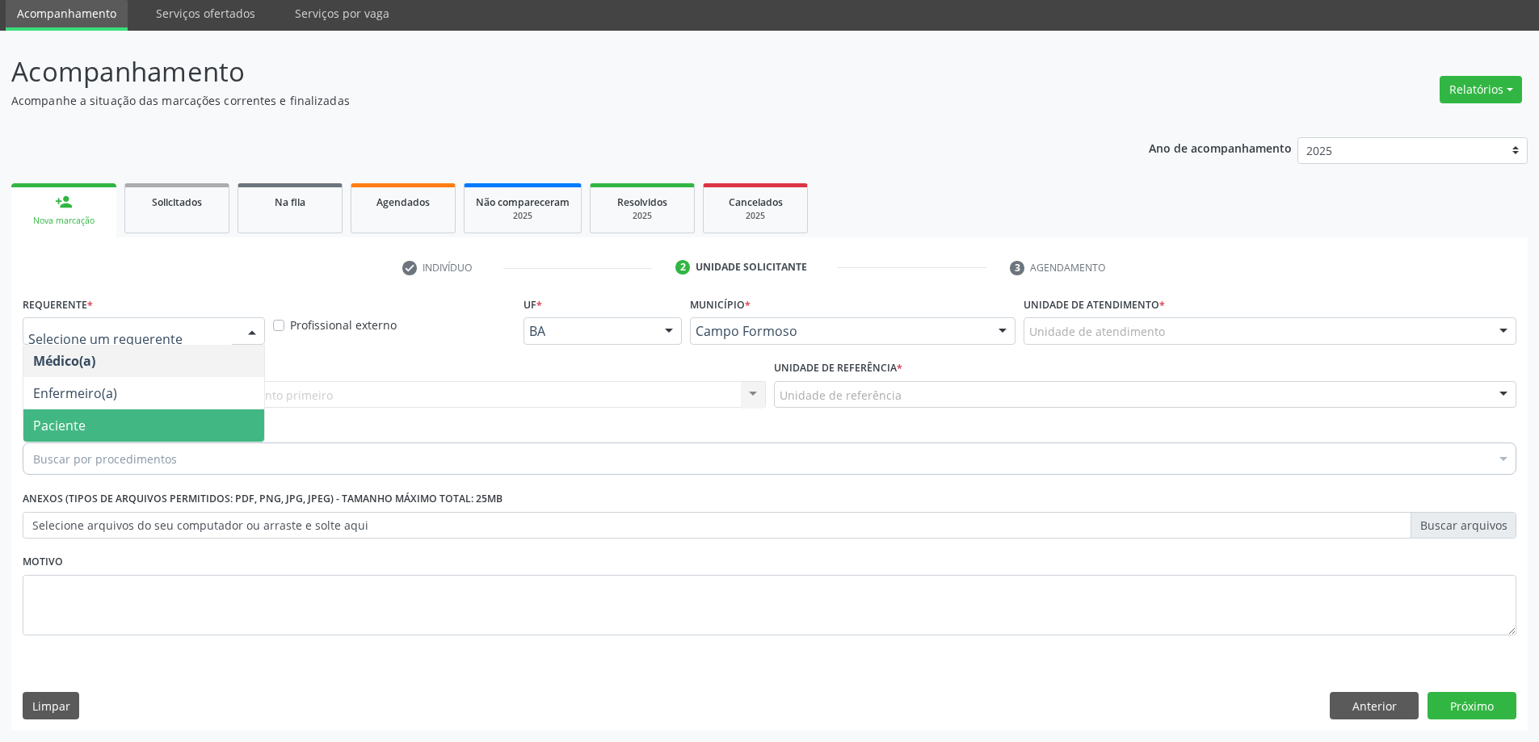
click at [128, 418] on span "Paciente" at bounding box center [143, 426] width 241 height 32
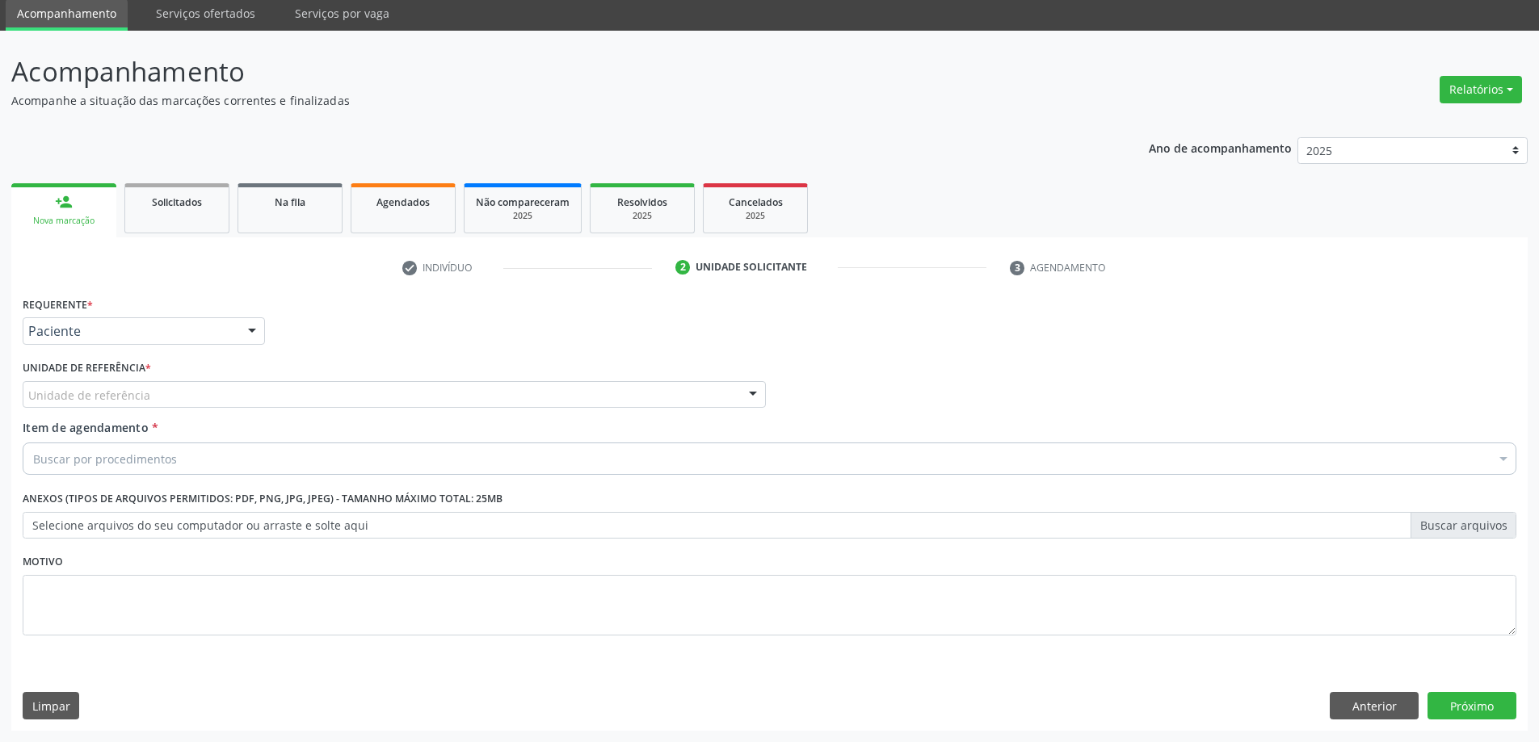
click at [264, 397] on div "Unidade de referência" at bounding box center [394, 394] width 743 height 27
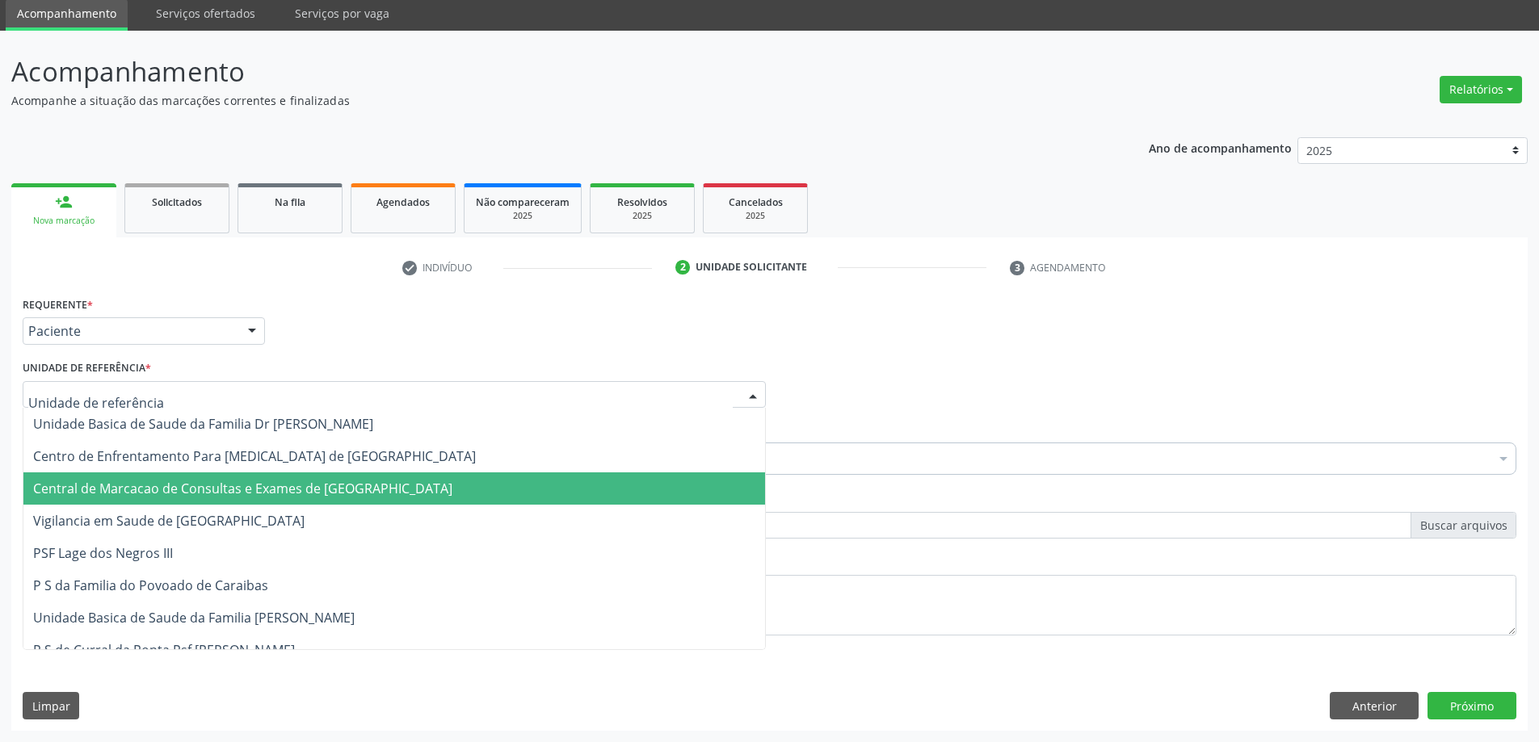
click at [396, 483] on span "Central de Marcacao de Consultas e Exames de [GEOGRAPHIC_DATA]" at bounding box center [242, 489] width 419 height 18
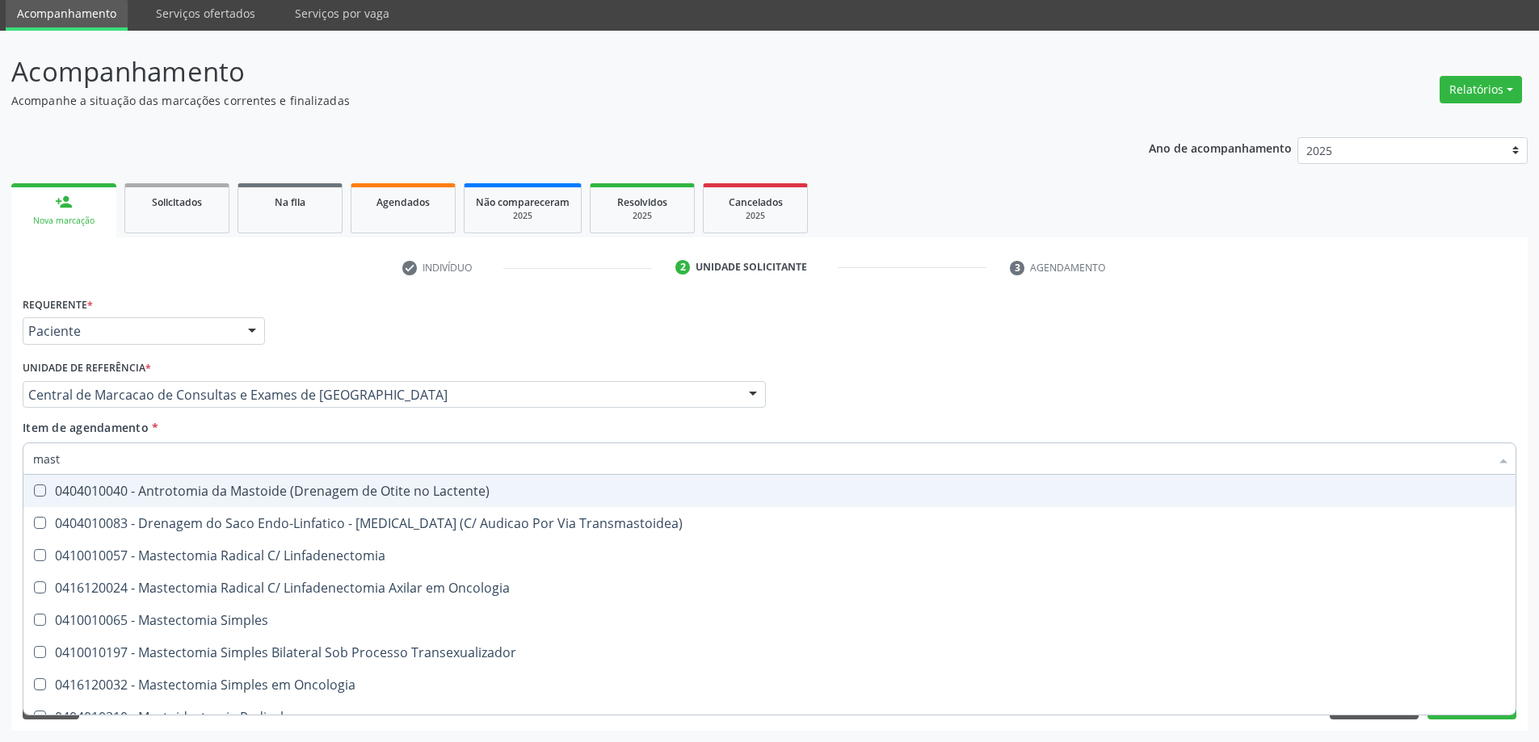
type input "masto"
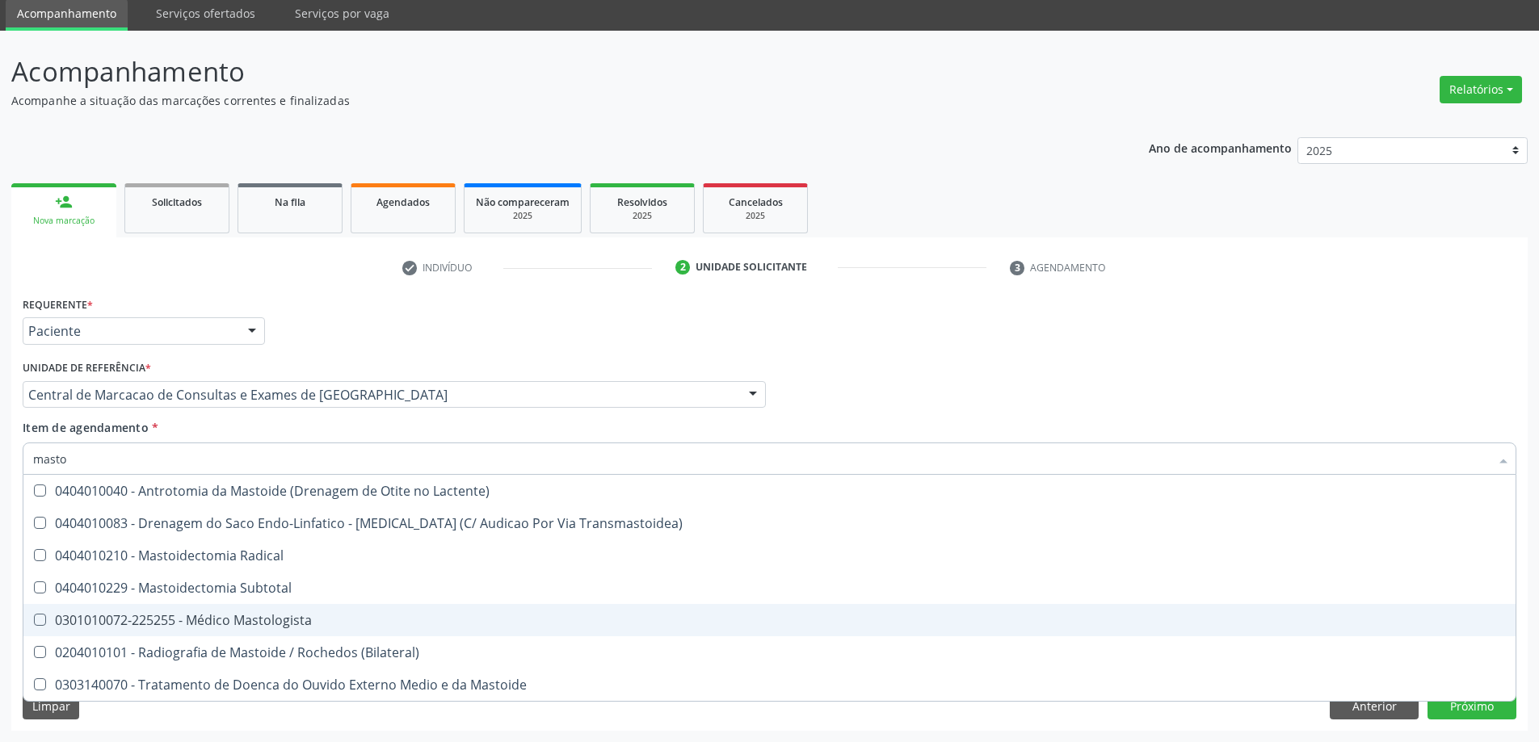
click at [273, 619] on div "0301010072-225255 - Médico Mastologista" at bounding box center [769, 620] width 1473 height 13
checkbox Mastologista "true"
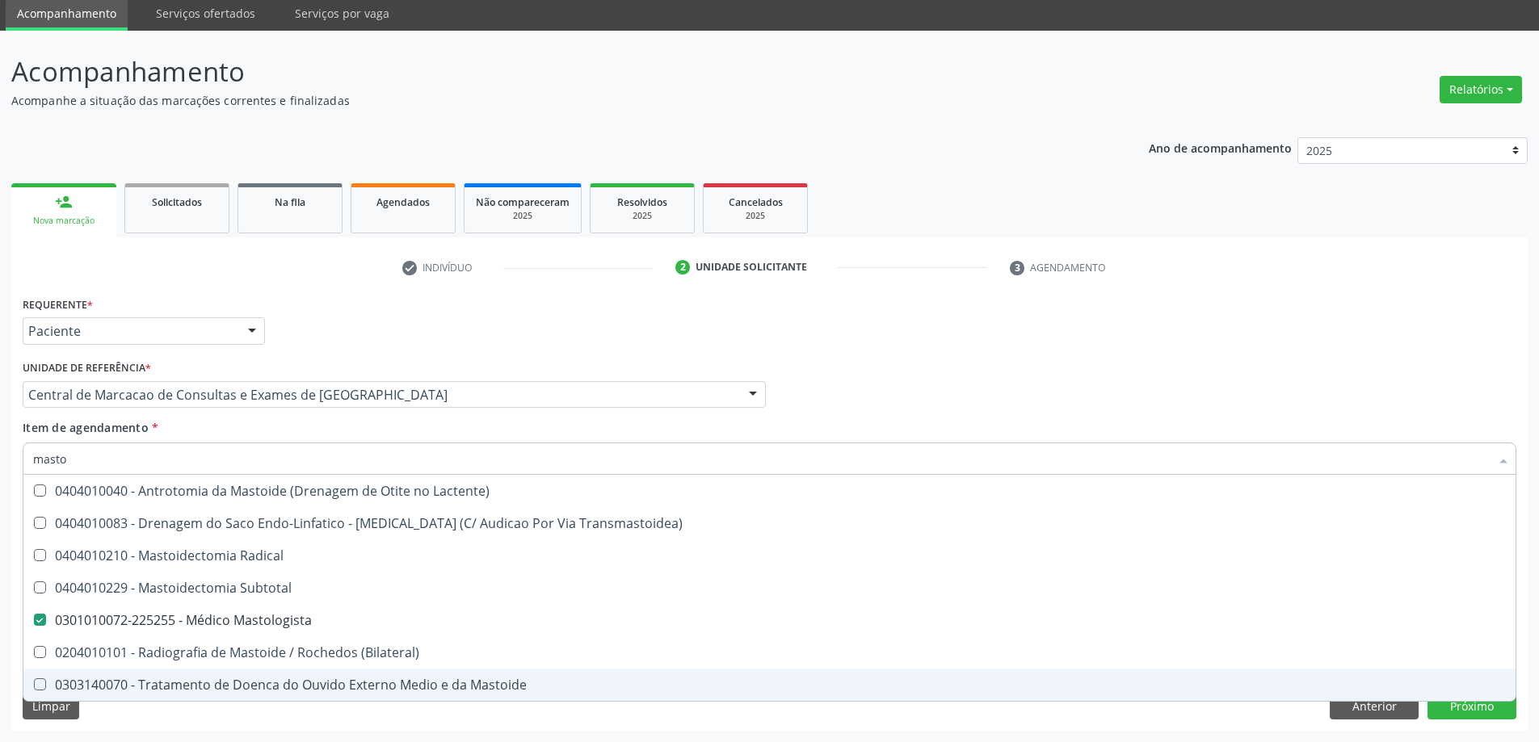
click at [771, 714] on div "Requerente * Paciente Médico(a) Enfermeiro(a) Paciente Nenhum resultado encontr…" at bounding box center [769, 511] width 1516 height 439
checkbox Transmastoidea\) "true"
checkbox Mastologista "false"
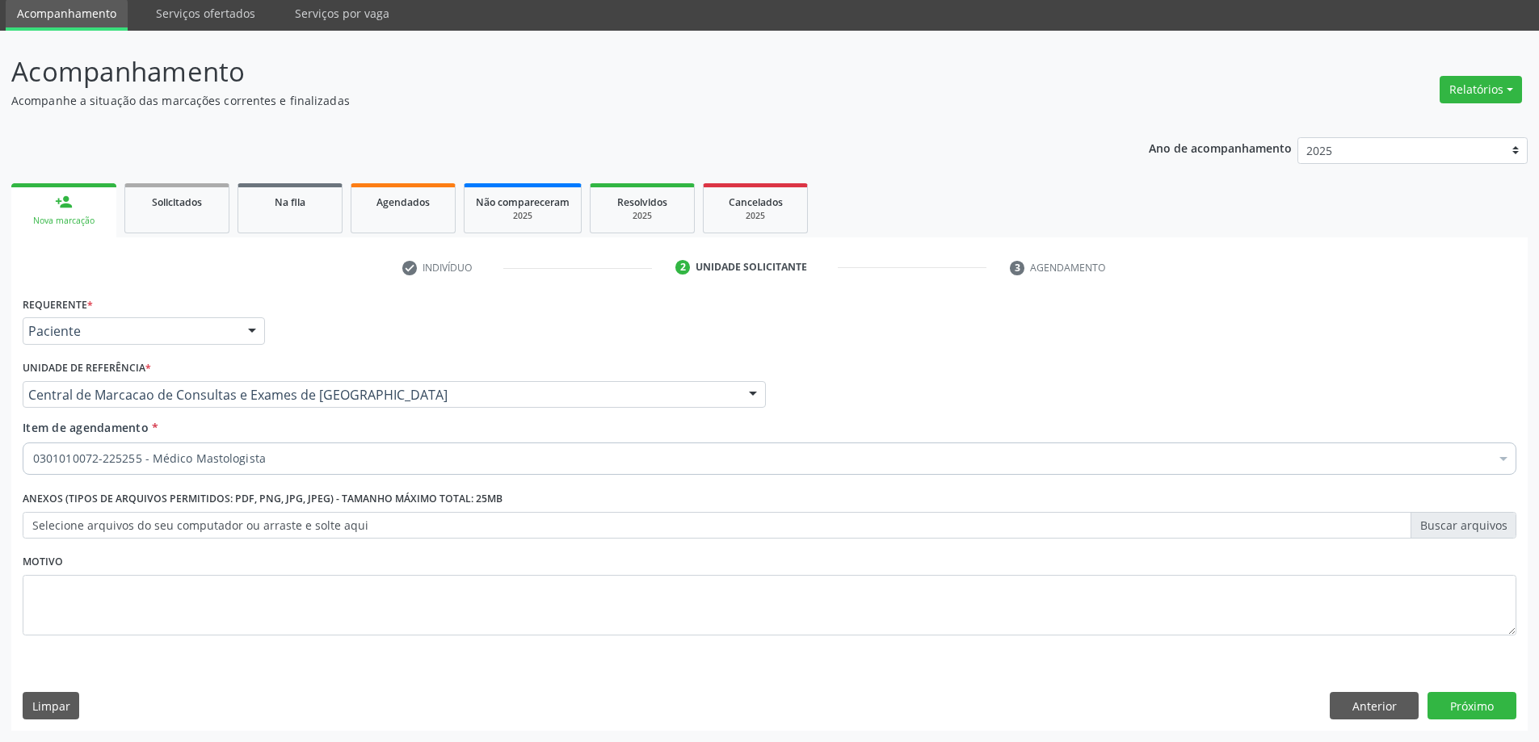
click at [90, 524] on label "Selecione arquivos do seu computador ou arraste e solte aqui" at bounding box center [770, 525] width 1494 height 27
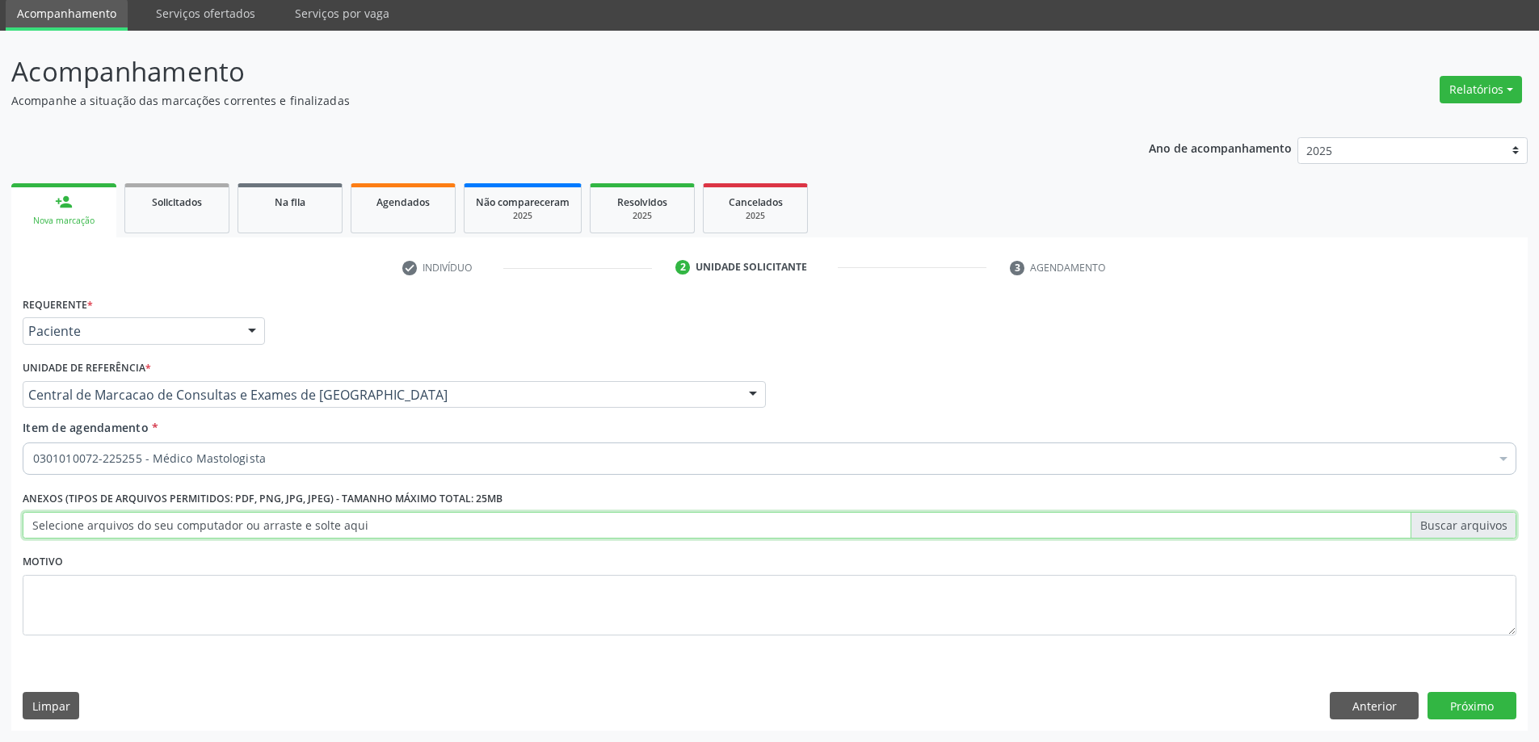
click at [90, 524] on input "Selecione arquivos do seu computador ou arraste e solte aqui" at bounding box center [770, 525] width 1494 height 27
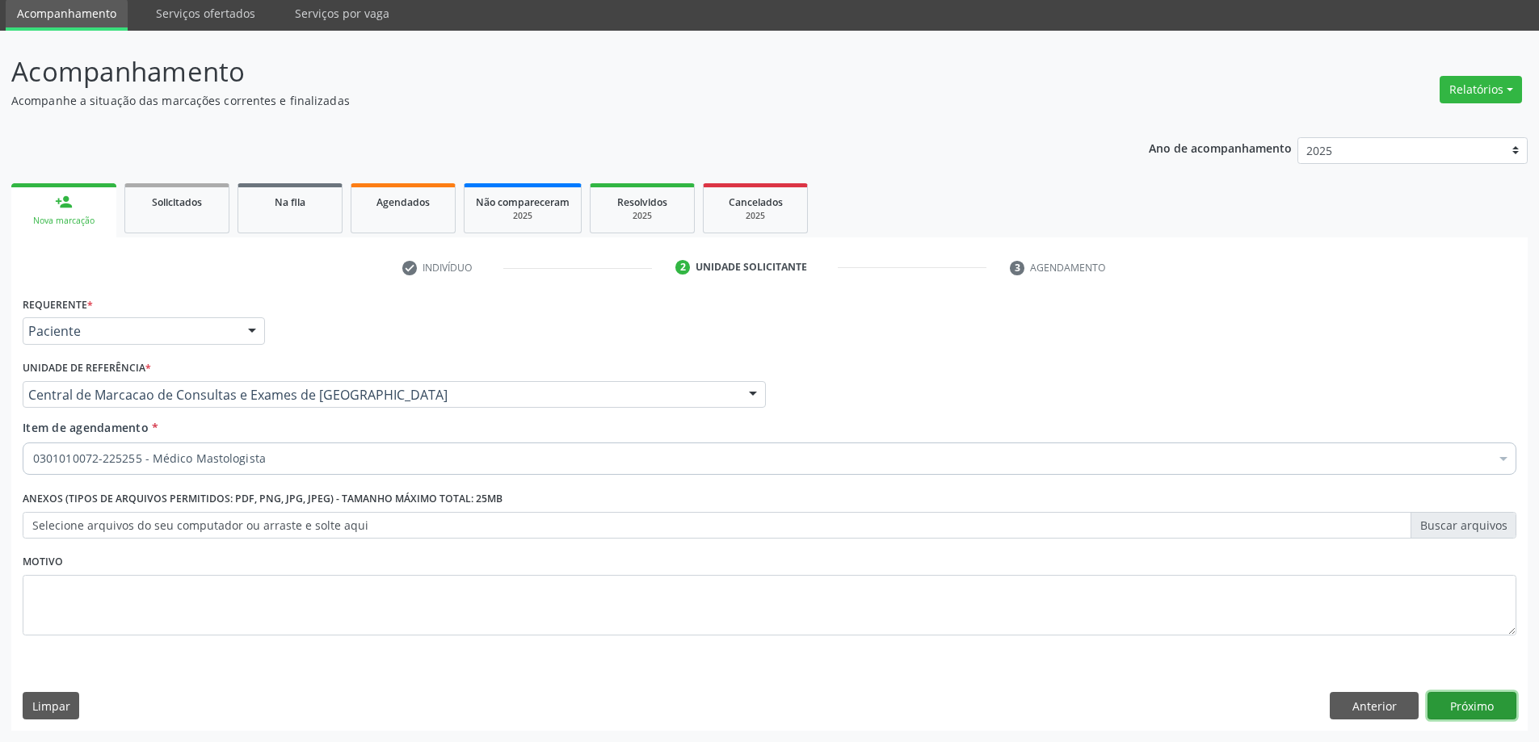
click at [1447, 694] on button "Próximo" at bounding box center [1471, 705] width 89 height 27
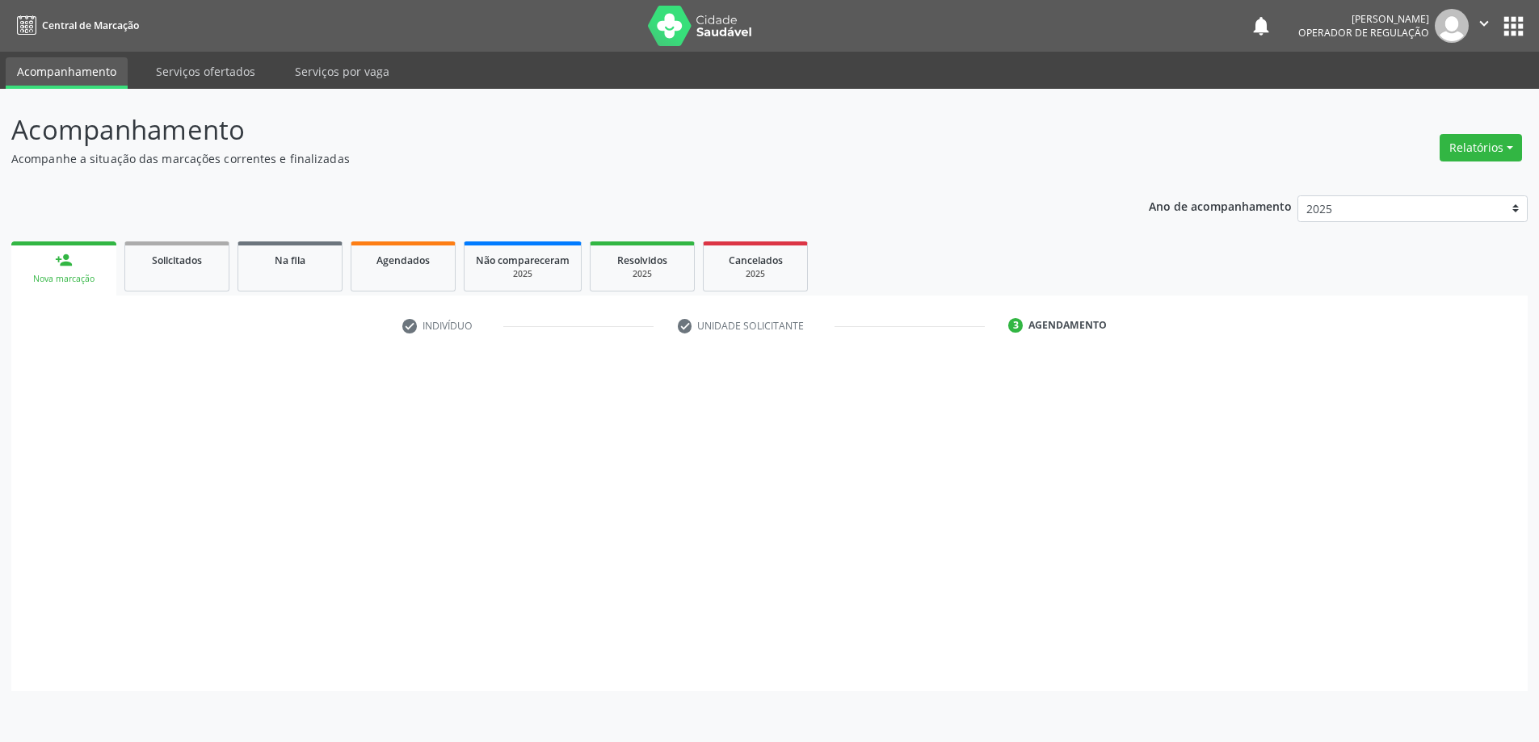
scroll to position [0, 0]
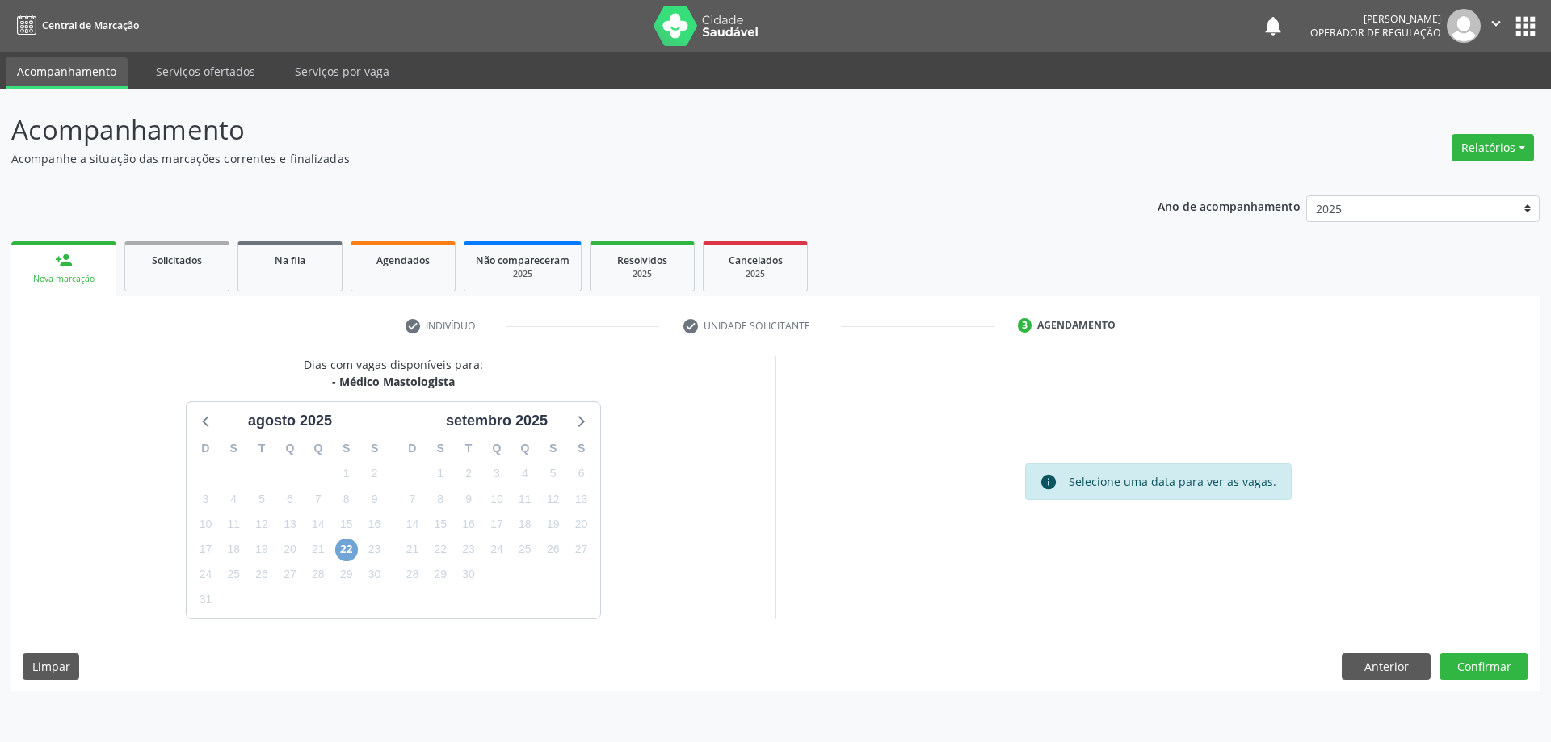
click at [346, 550] on span "22" at bounding box center [346, 550] width 23 height 23
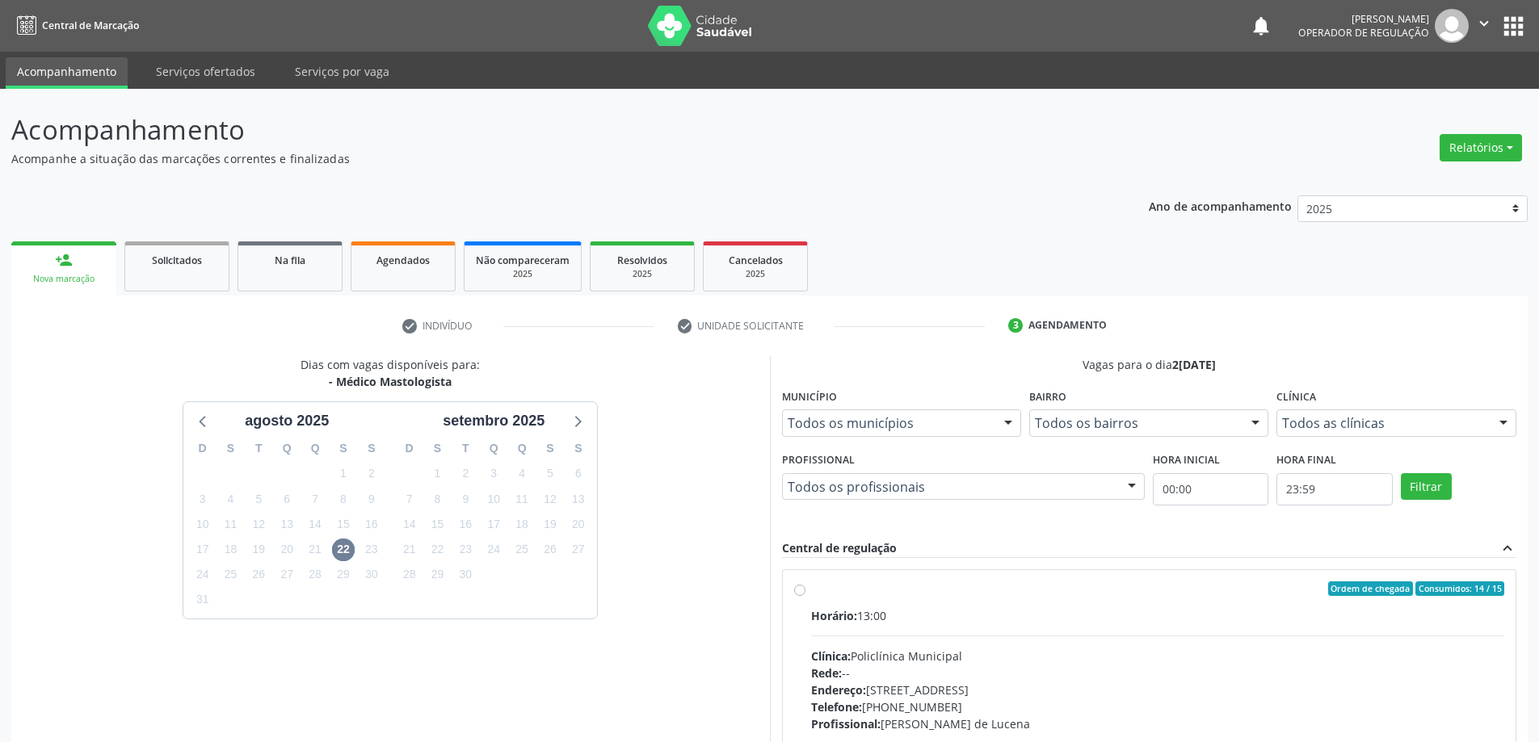
click at [999, 645] on div "Horário: 13:00 Clínica: Policlínica Municipal Rede: -- [GEOGRAPHIC_DATA]: [STRE…" at bounding box center [1158, 718] width 694 height 222
click at [805, 596] on input "Ordem de chegada Consumidos: 14 / 15 Horário: 13:00 Clínica: Policlínica Munici…" at bounding box center [799, 589] width 11 height 15
radio input "true"
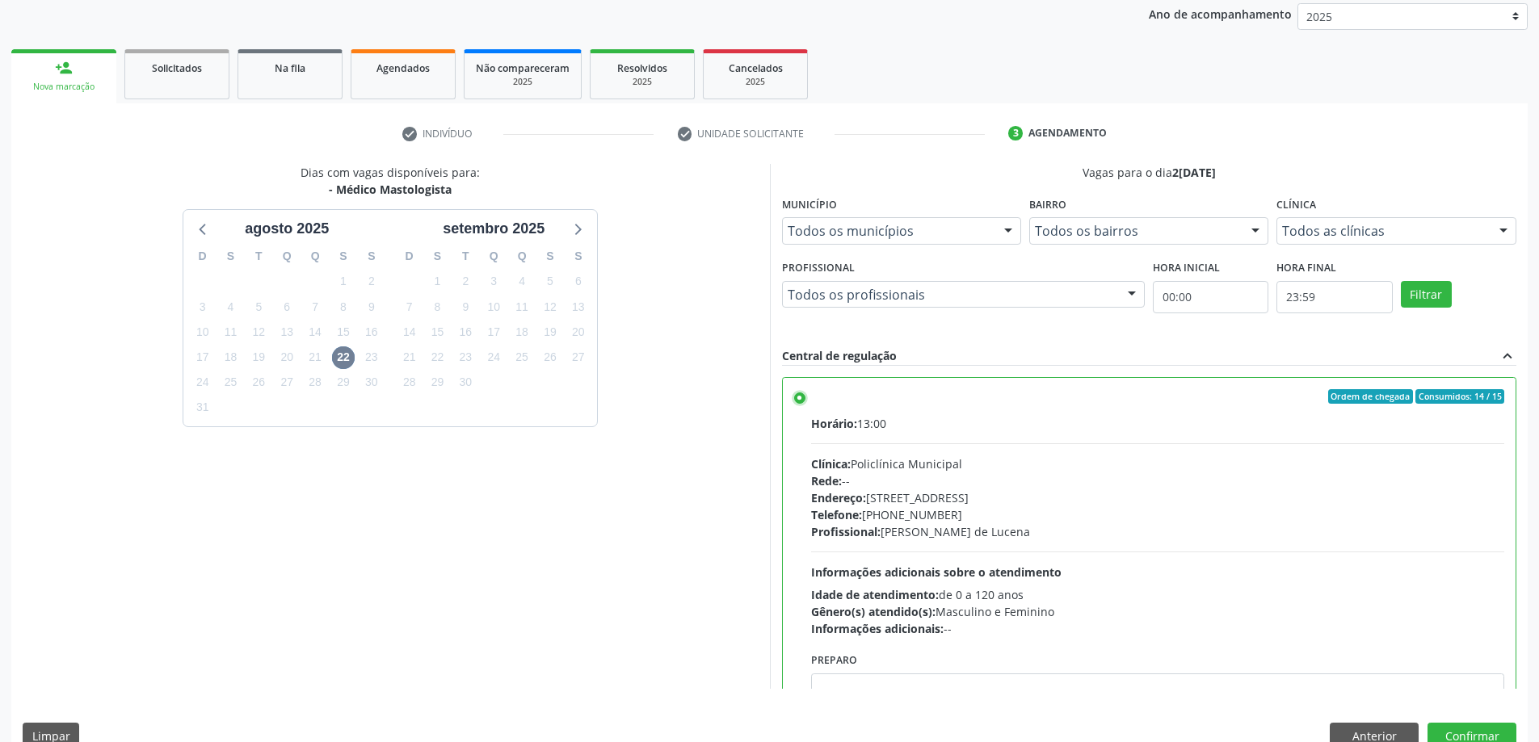
scroll to position [223, 0]
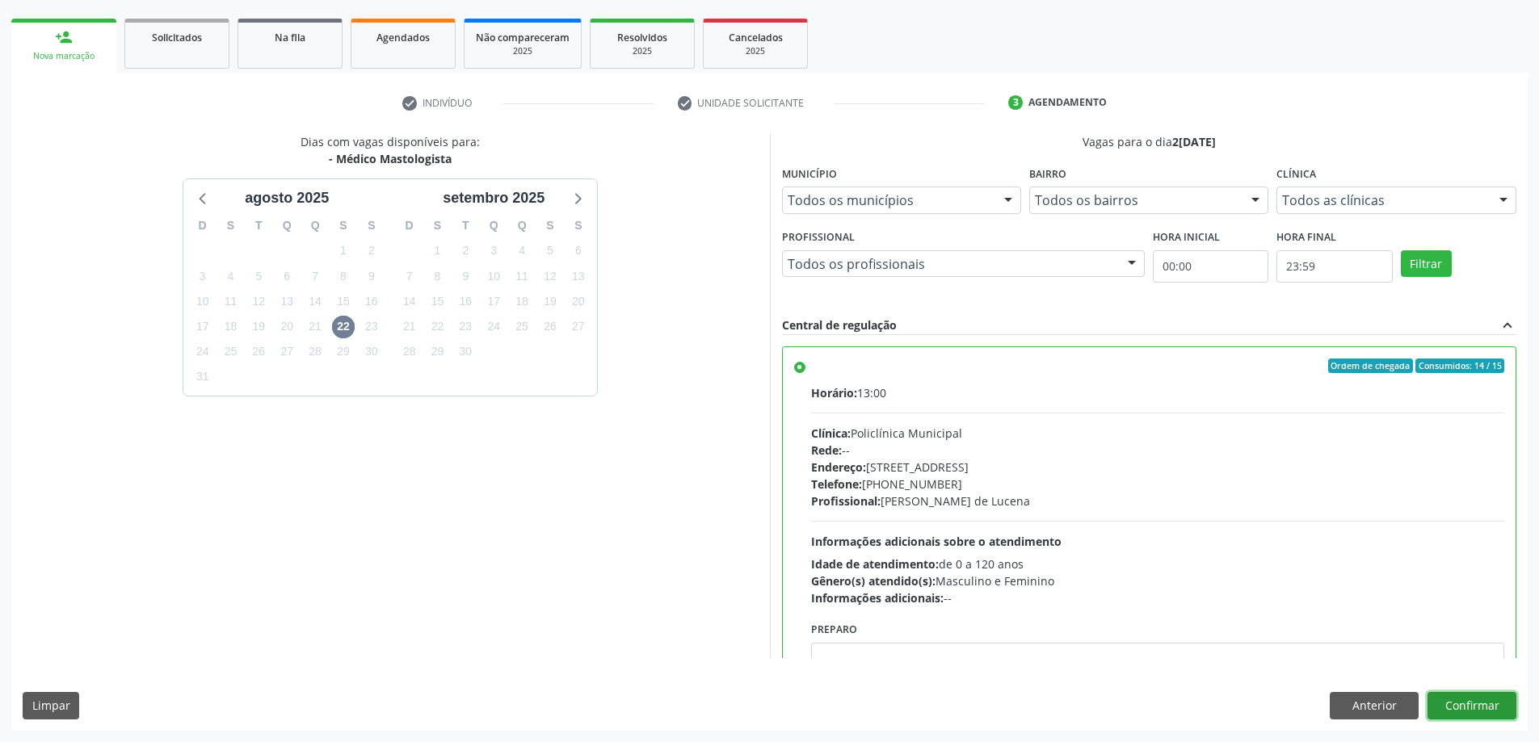
click at [1486, 710] on button "Confirmar" at bounding box center [1471, 705] width 89 height 27
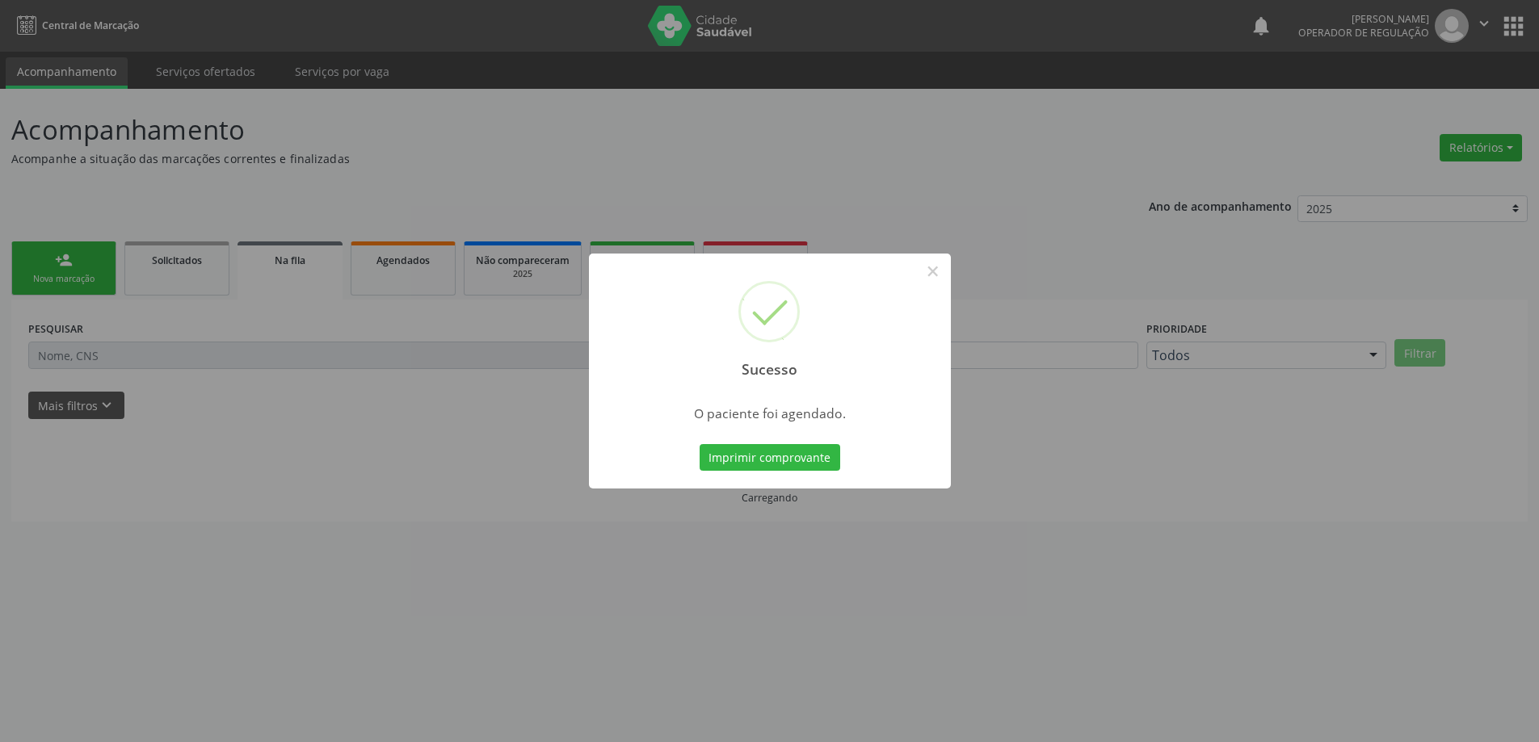
scroll to position [0, 0]
click at [773, 447] on button "Imprimir comprovante" at bounding box center [775, 457] width 141 height 27
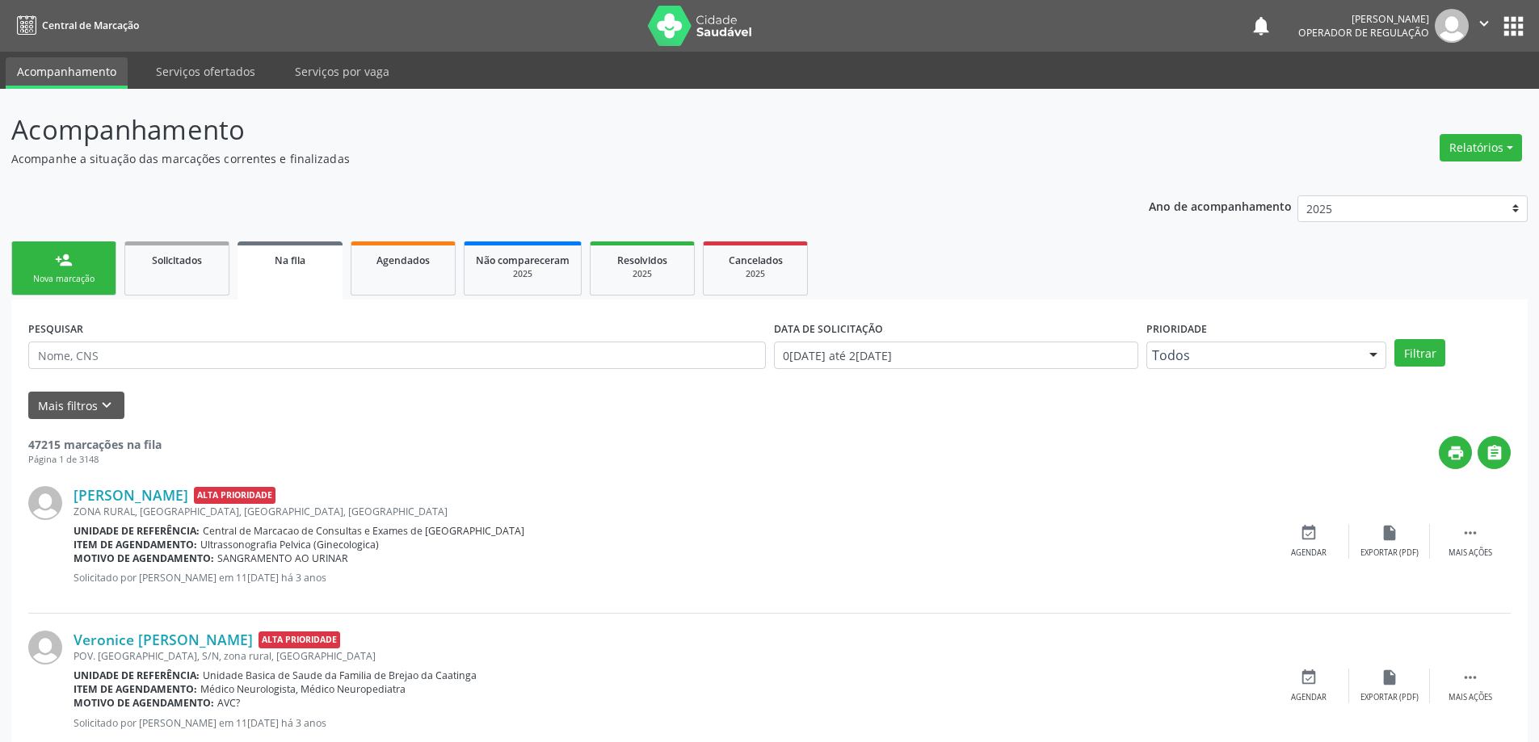
click at [1490, 21] on icon "" at bounding box center [1484, 24] width 18 height 18
click at [1410, 103] on link "Sair" at bounding box center [1442, 98] width 111 height 23
